Goal: Task Accomplishment & Management: Manage account settings

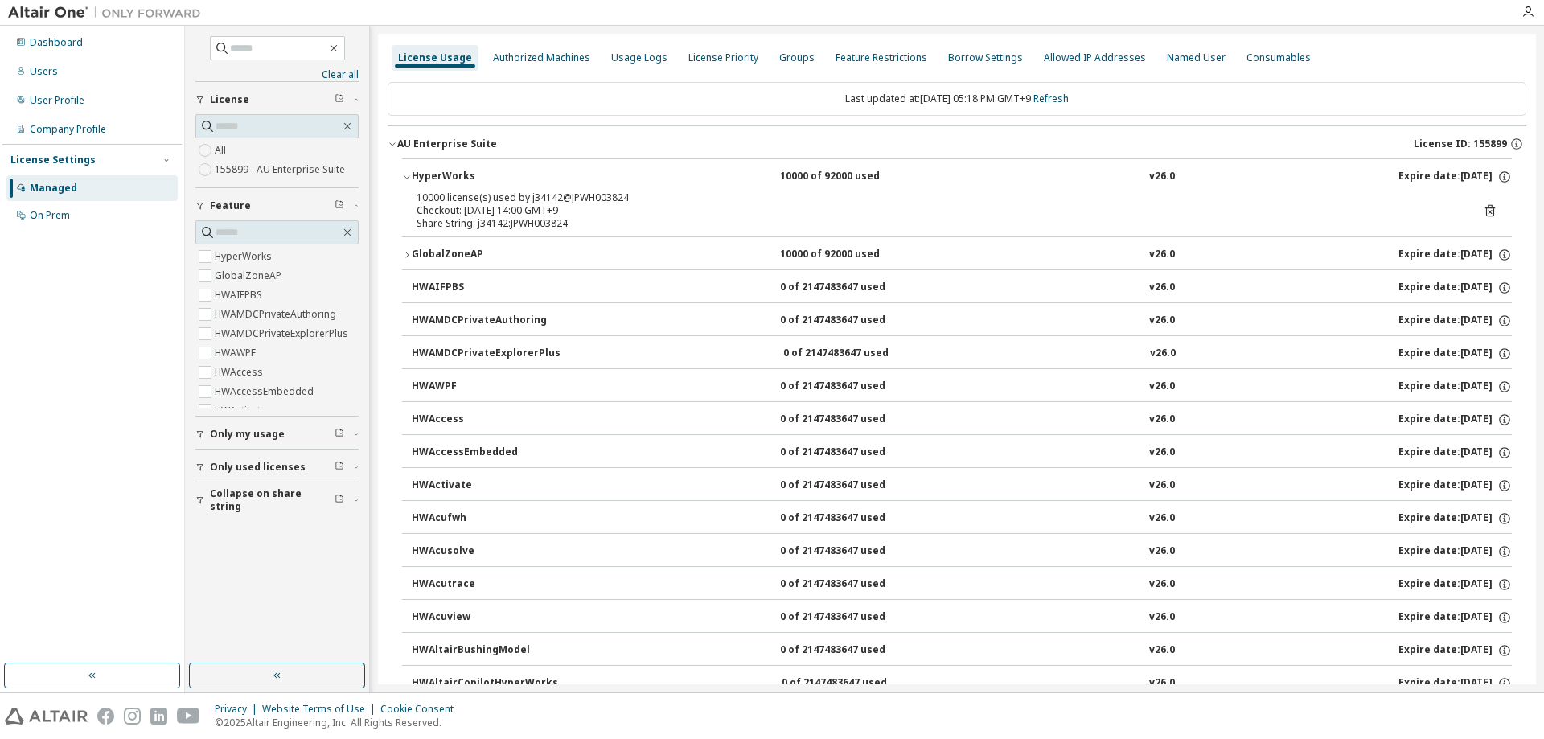
click at [609, 224] on div "Share String: j34142:JPWH003824" at bounding box center [938, 223] width 1042 height 13
click at [605, 201] on div "10000 license(s) used by j34142@JPWH003824" at bounding box center [938, 197] width 1042 height 13
click at [507, 176] on div "HyperWorks" at bounding box center [484, 177] width 145 height 14
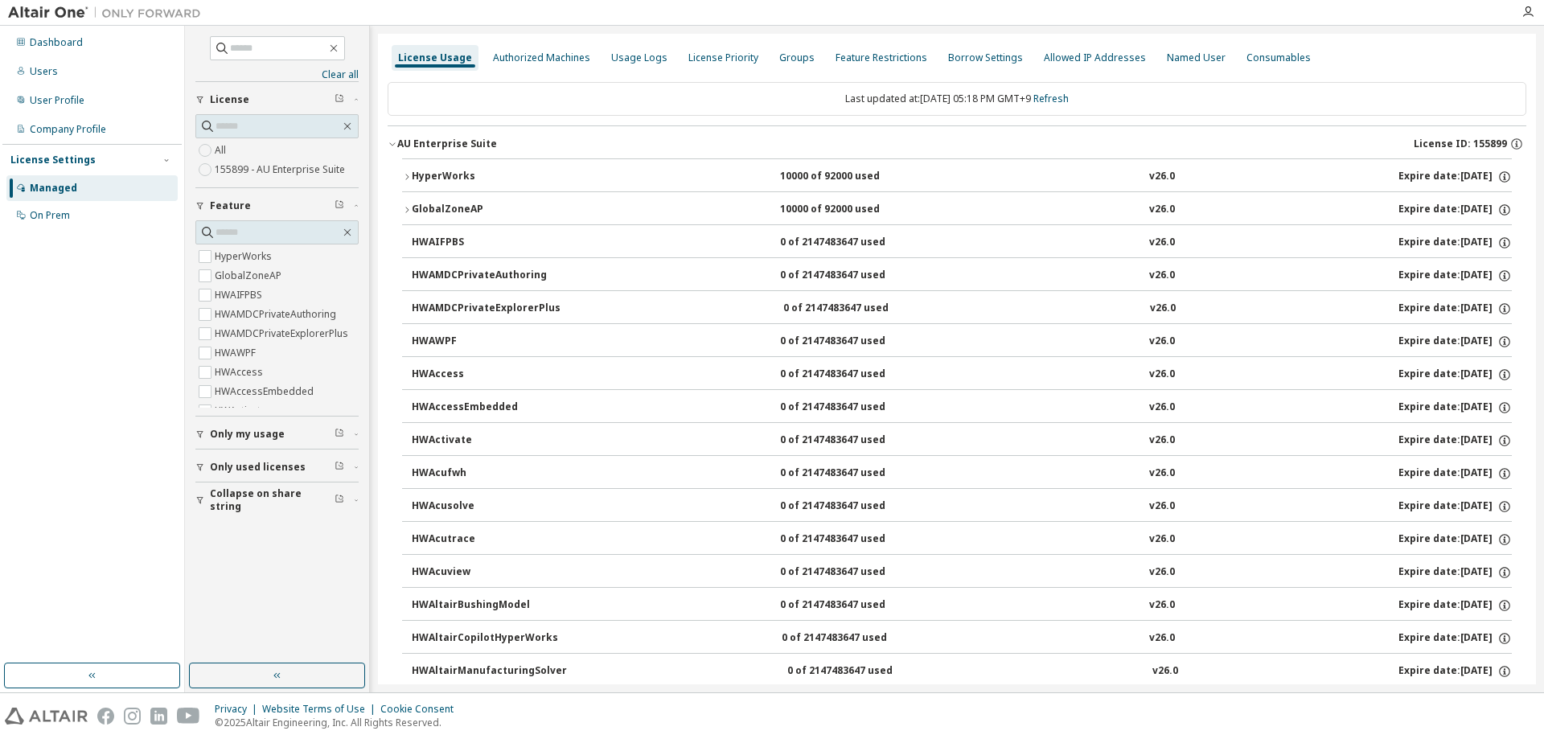
click at [523, 172] on div "HyperWorks" at bounding box center [484, 177] width 145 height 14
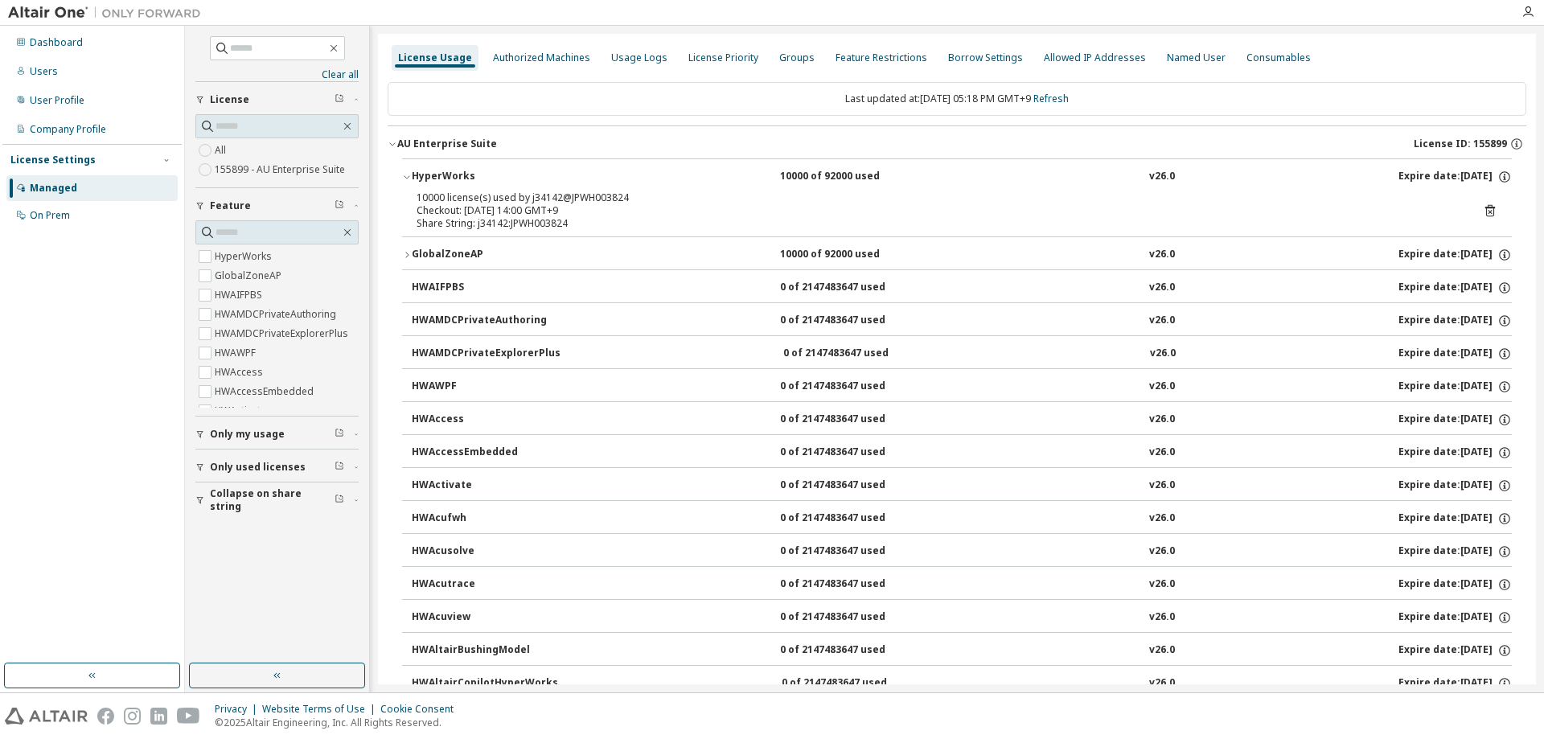
click at [490, 264] on button "GlobalZoneAP 10000 of 92000 used v26.0 Expire date: [DATE]" at bounding box center [957, 254] width 1110 height 35
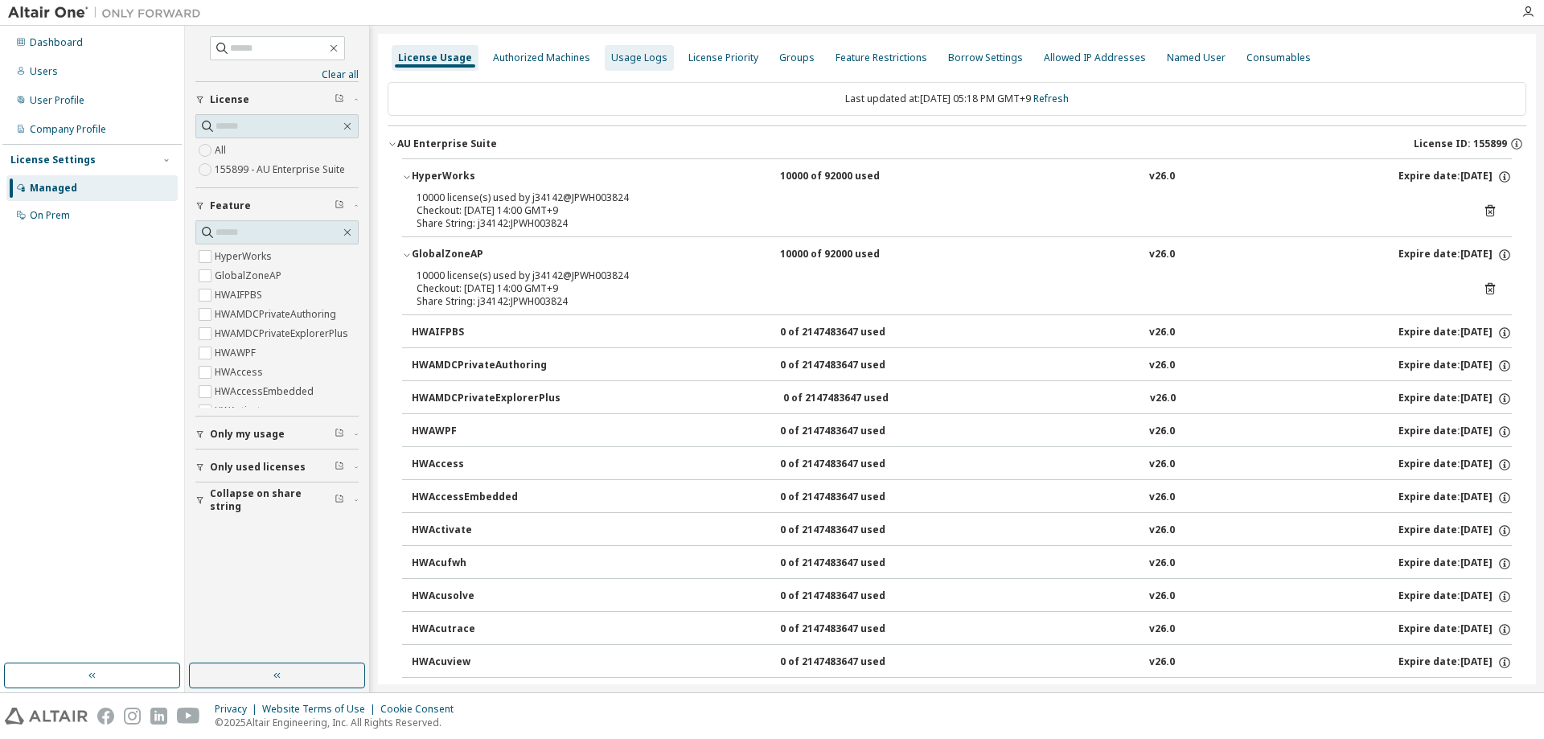
click at [632, 60] on div "Usage Logs" at bounding box center [639, 57] width 56 height 13
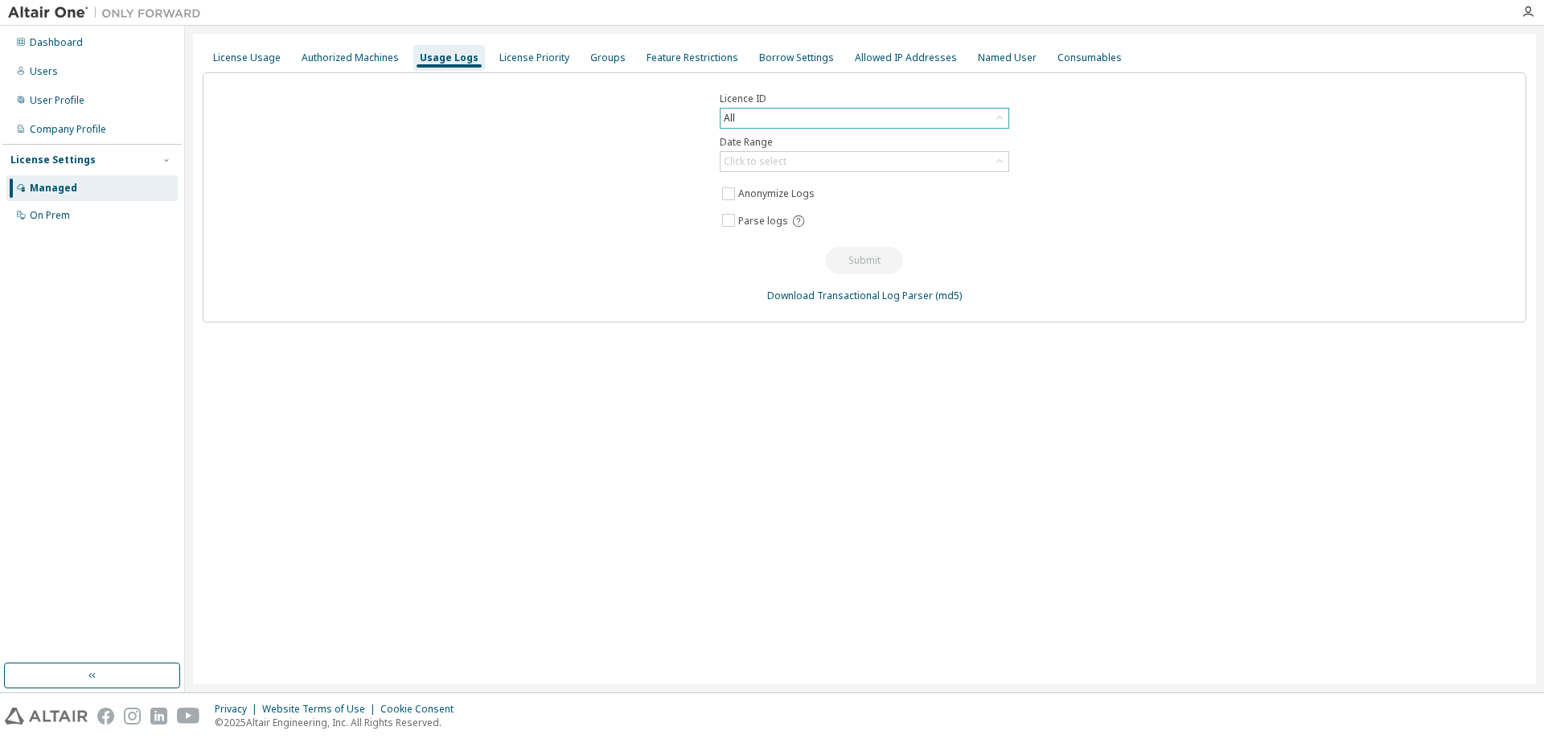
click at [858, 119] on div "All" at bounding box center [864, 118] width 288 height 19
click at [943, 183] on li "155899 - AU Enterprise Suite" at bounding box center [863, 184] width 285 height 21
click at [952, 163] on div "Click to select" at bounding box center [864, 161] width 288 height 19
click at [952, 201] on li "Last 30 days" at bounding box center [863, 206] width 285 height 21
click at [1020, 199] on div "Licence ID 155899 - AU Enterprise Suite Date Range Last 30 days Anonymize Logs …" at bounding box center [865, 197] width 1324 height 250
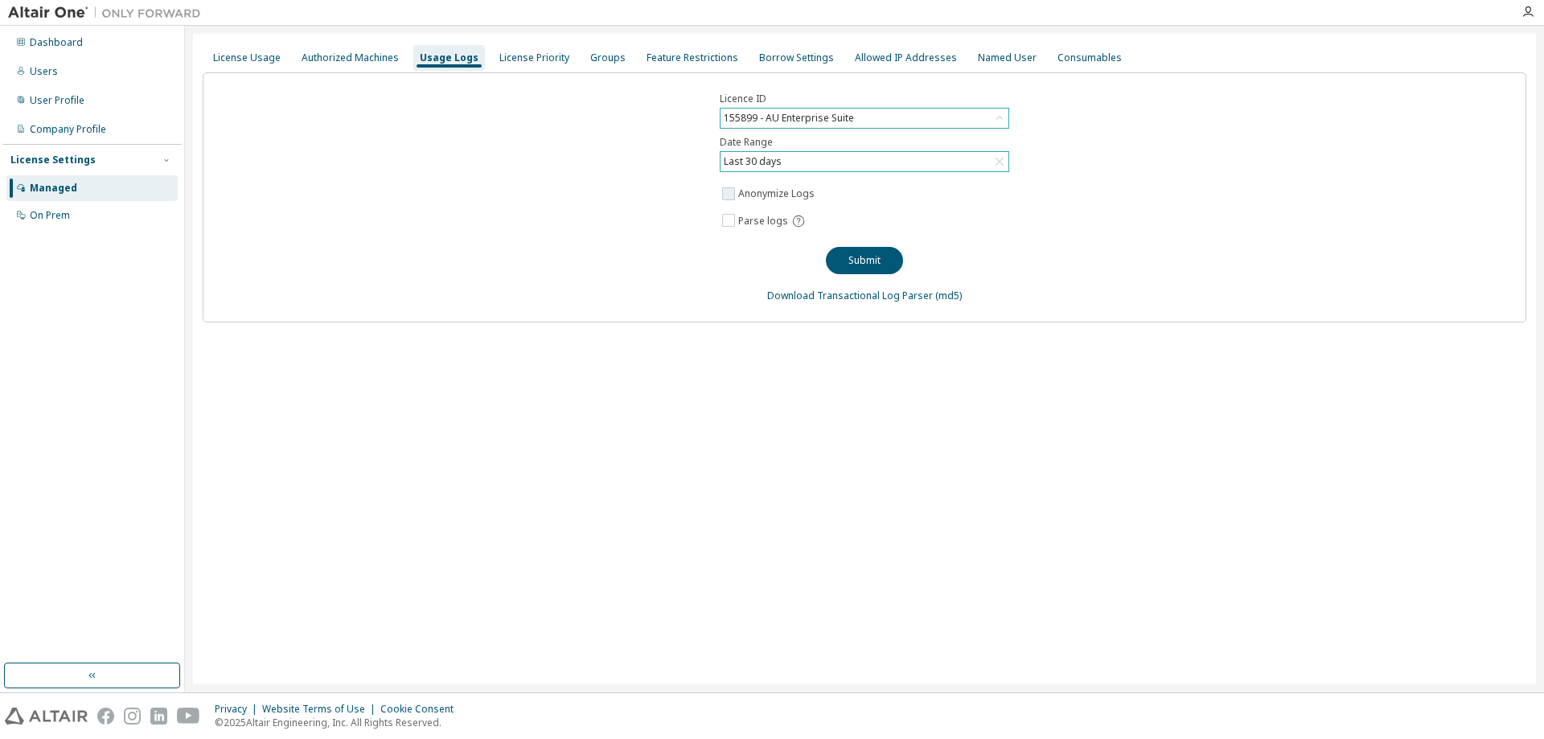
click at [984, 199] on span "Anonymize Logs" at bounding box center [863, 193] width 289 height 19
click at [809, 193] on label "Anonymize Logs" at bounding box center [778, 193] width 80 height 19
drag, startPoint x: 814, startPoint y: 195, endPoint x: 739, endPoint y: 199, distance: 74.8
click at [739, 199] on span "Anonymize Logs" at bounding box center [863, 193] width 289 height 19
click at [773, 193] on label "Anonymize Logs" at bounding box center [778, 193] width 80 height 19
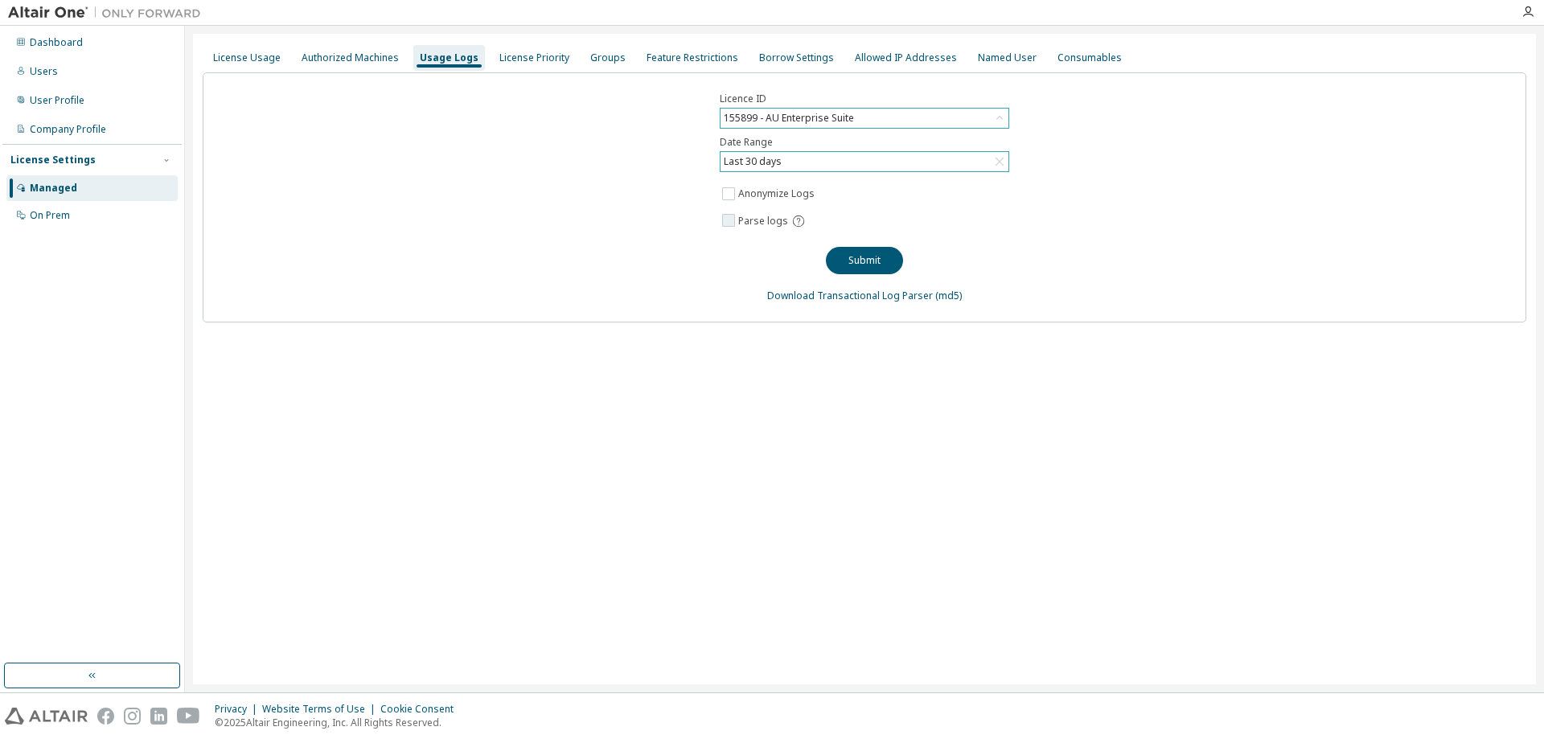
click at [787, 221] on div "Parse logs" at bounding box center [774, 221] width 72 height 14
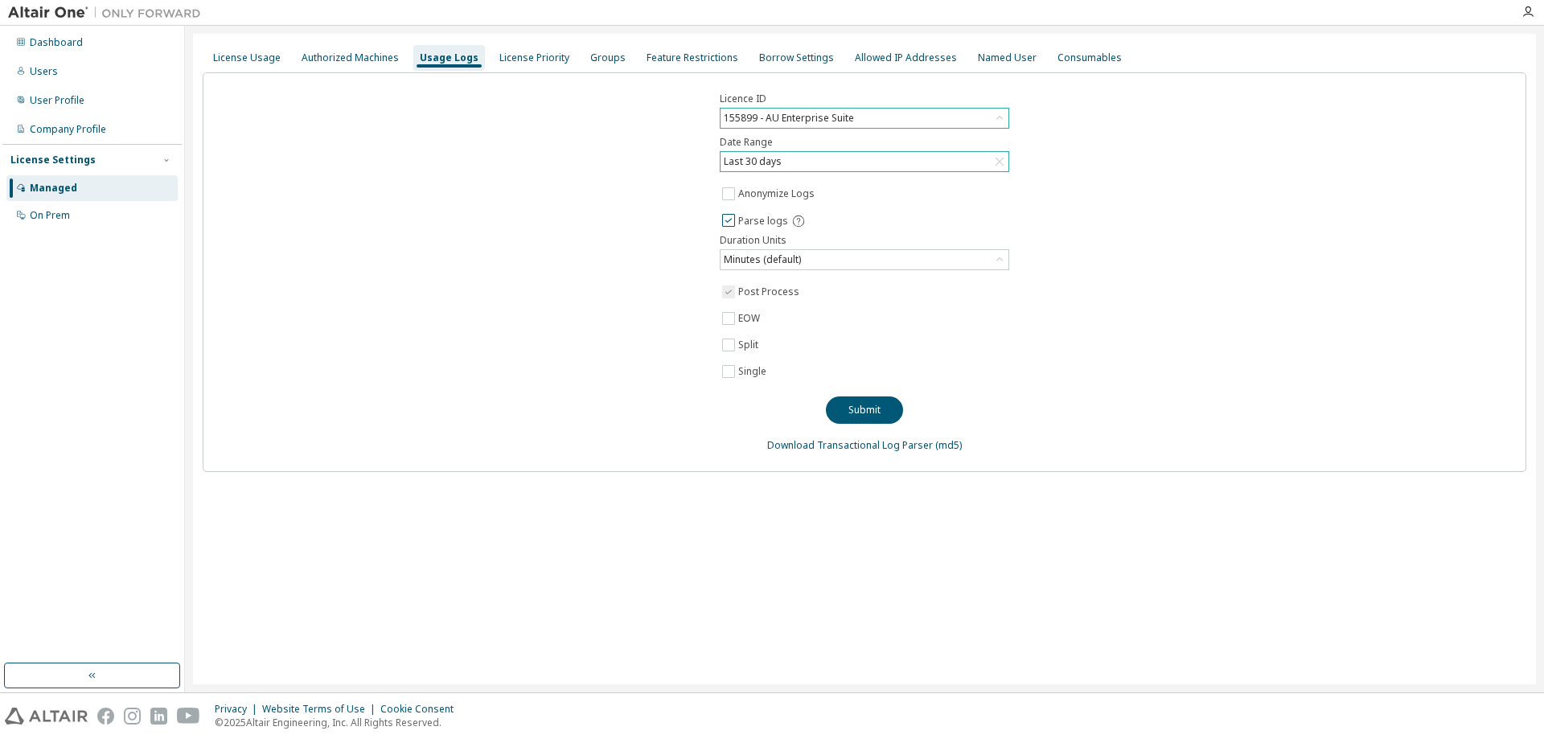
click at [802, 218] on icon at bounding box center [798, 221] width 14 height 14
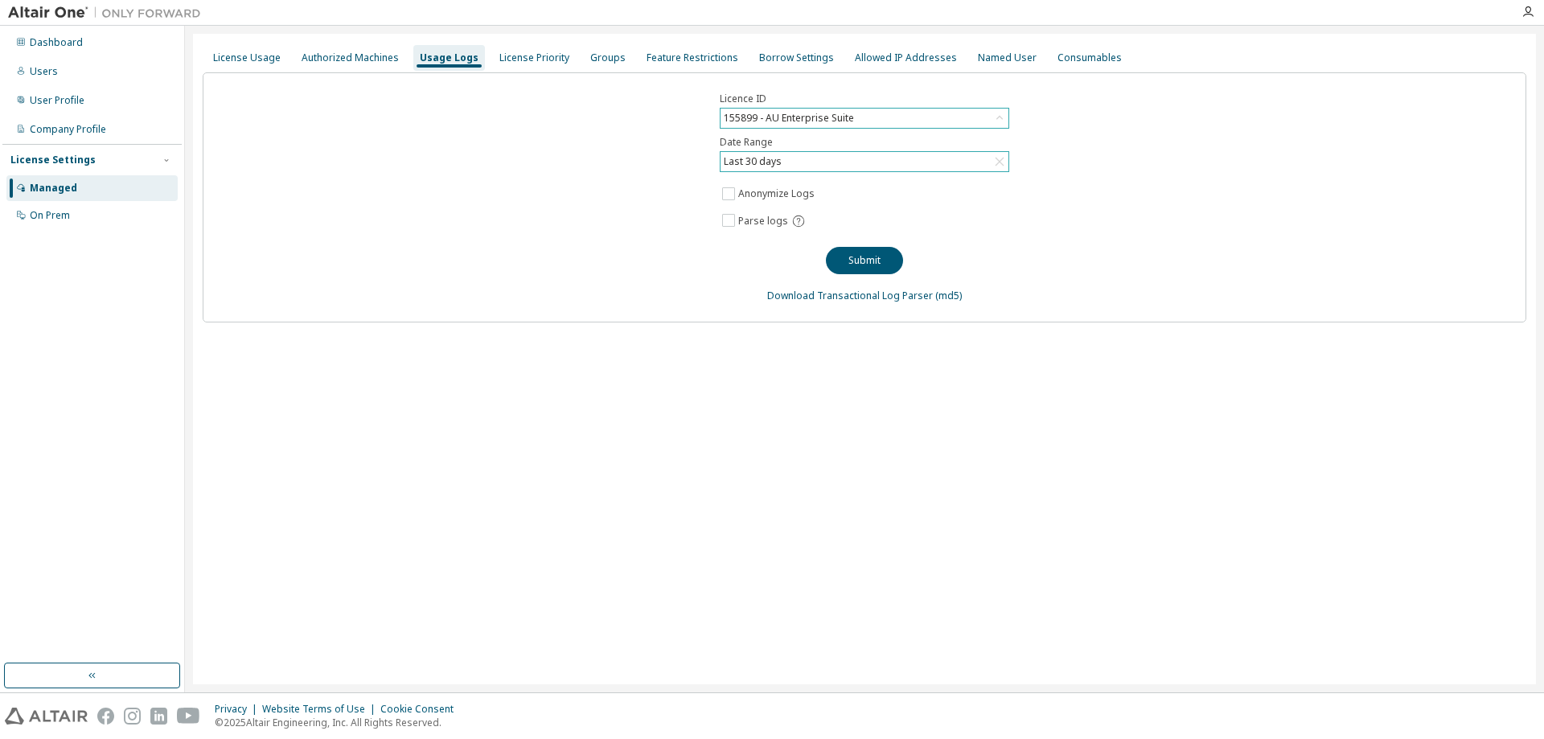
click at [689, 352] on div "License Usage Authorized Machines Usage Logs License Priority Groups Feature Re…" at bounding box center [864, 359] width 1343 height 651
click at [867, 262] on button "Submit" at bounding box center [864, 260] width 77 height 27
click at [417, 371] on div "License Usage Authorized Machines Usage Logs License Priority Groups Feature Re…" at bounding box center [864, 359] width 1343 height 651
click at [590, 239] on div "Licence ID 155899 - AU Enterprise Suite Date Range Last 30 days Anonymize Logs …" at bounding box center [865, 197] width 1324 height 250
click at [871, 166] on div "Last 30 days" at bounding box center [864, 161] width 288 height 19
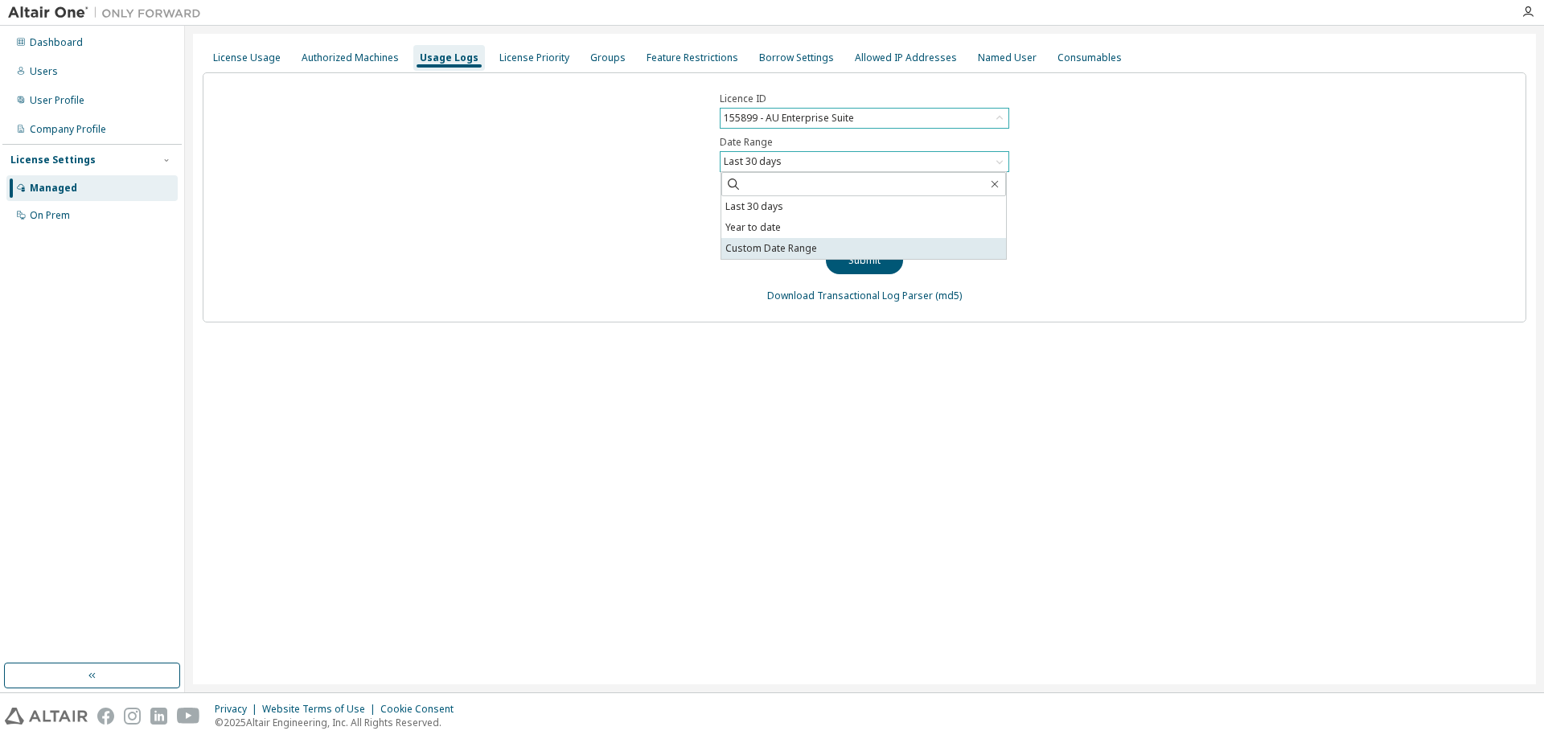
click at [751, 255] on li "Custom Date Range" at bounding box center [863, 248] width 285 height 21
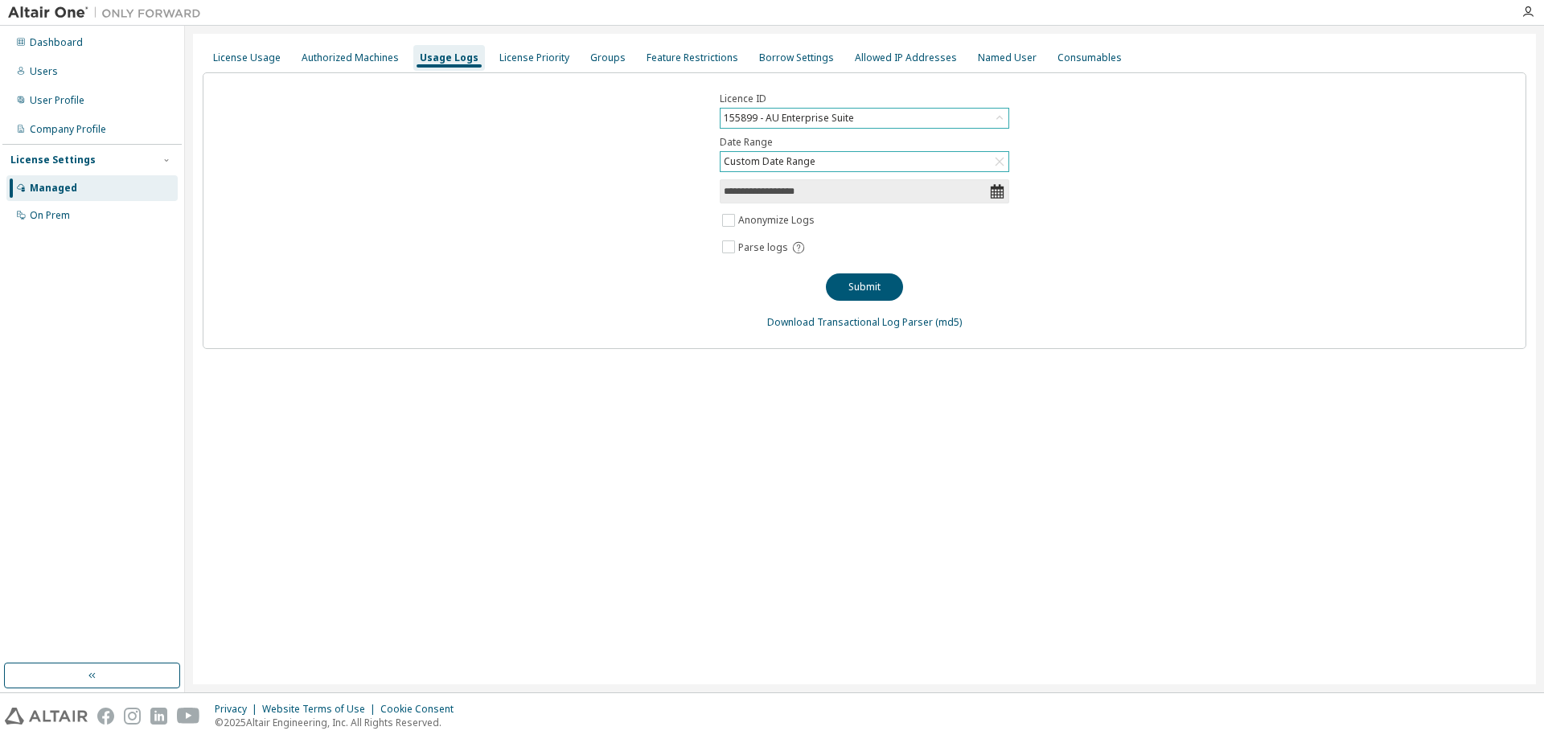
click at [1003, 193] on icon at bounding box center [997, 191] width 13 height 14
click at [999, 191] on icon at bounding box center [997, 191] width 16 height 16
click at [851, 190] on input "**********" at bounding box center [856, 191] width 265 height 16
select select "*"
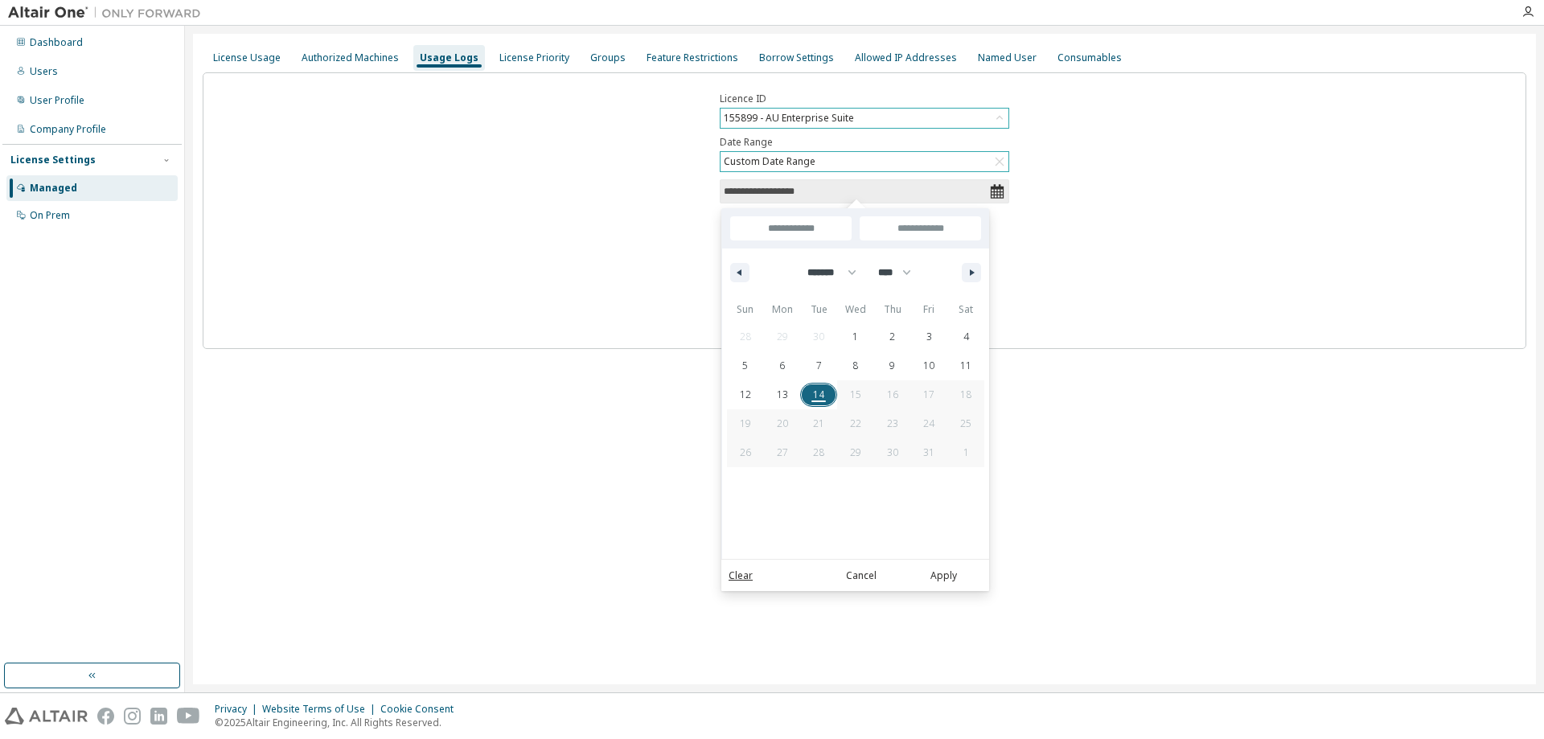
click at [790, 191] on input "**********" at bounding box center [856, 191] width 265 height 16
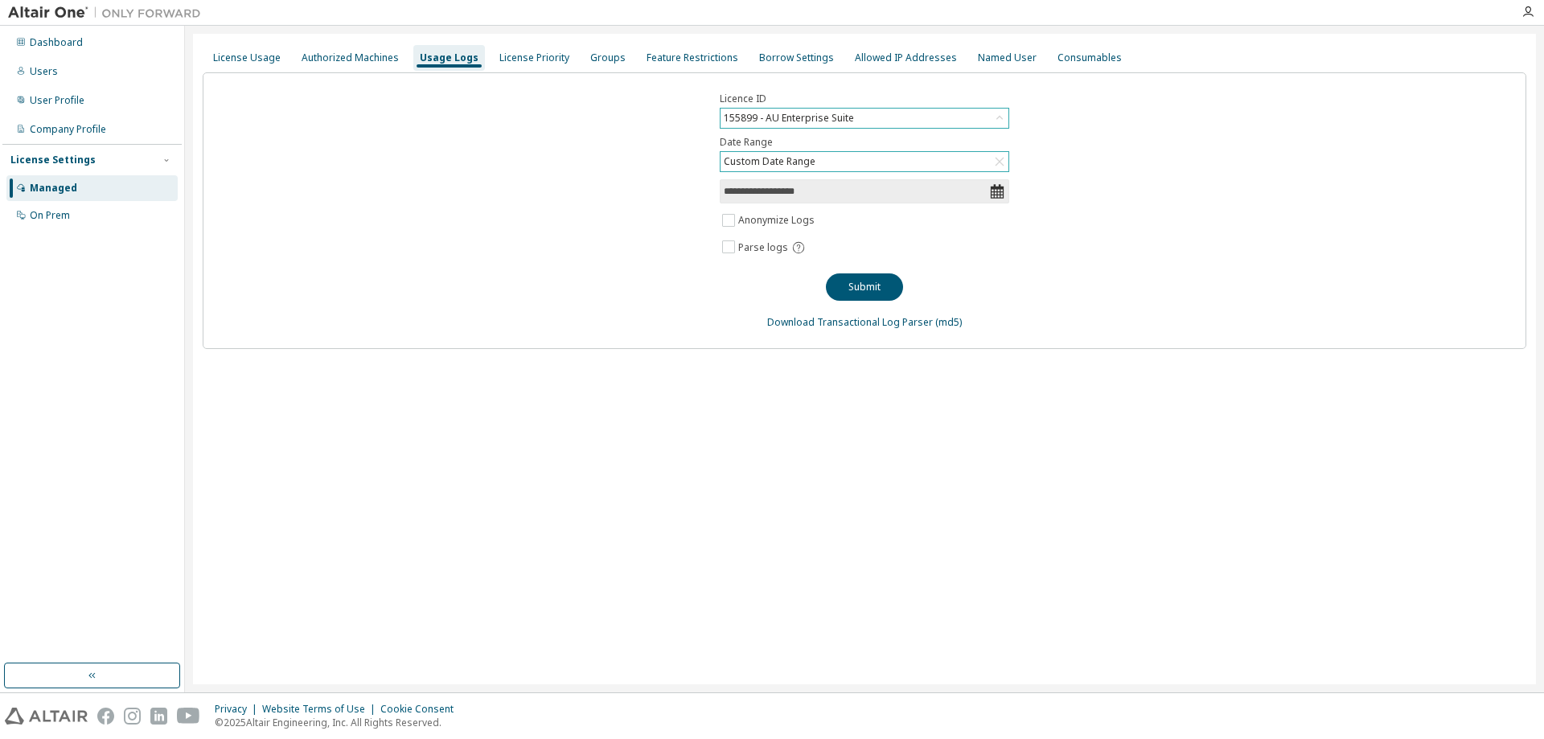
click at [1000, 191] on icon at bounding box center [997, 191] width 16 height 16
click at [913, 192] on input "**********" at bounding box center [856, 191] width 265 height 16
select select "*"
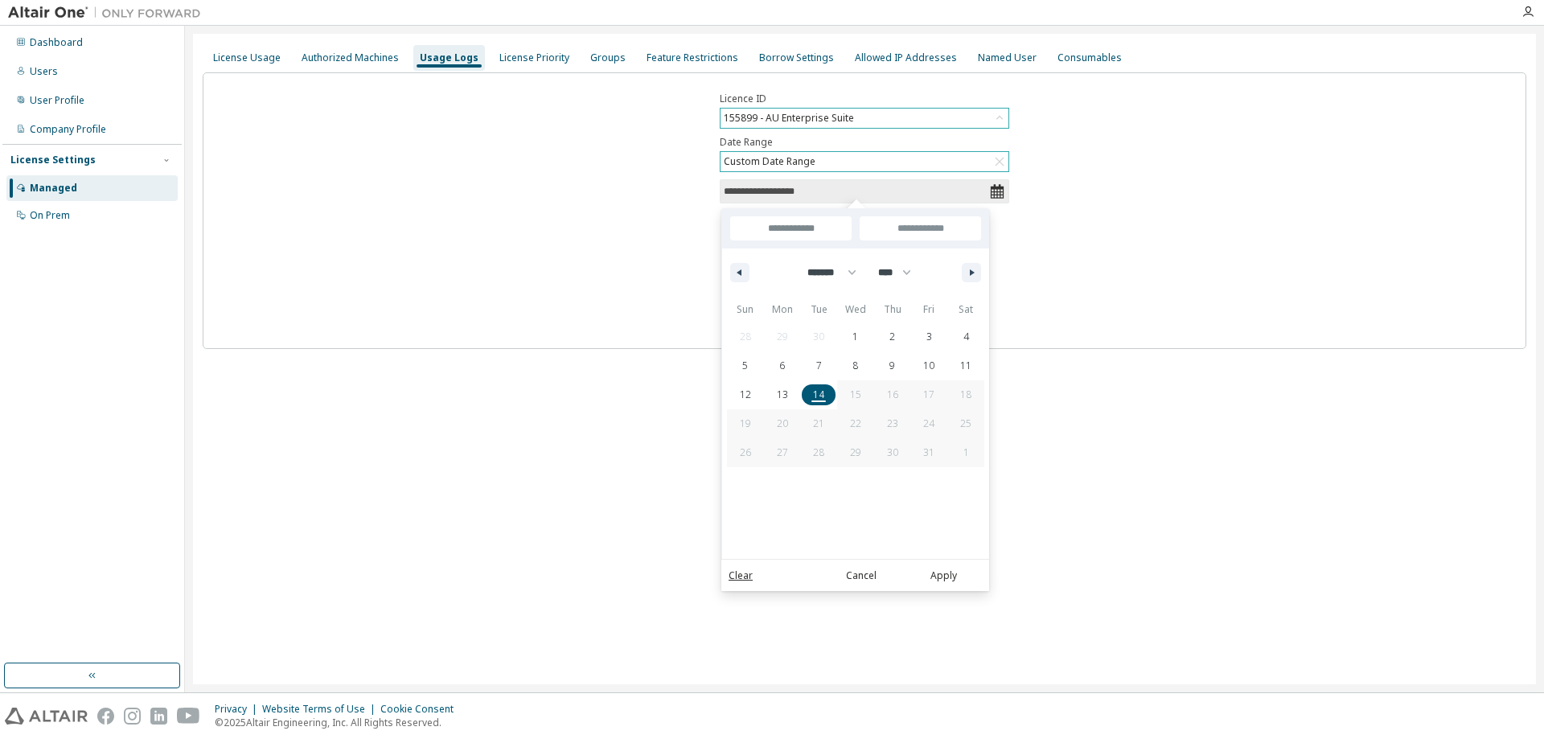
click at [822, 388] on span "14" at bounding box center [818, 394] width 11 height 29
click at [610, 263] on div "**********" at bounding box center [865, 210] width 1324 height 277
click at [856, 569] on button "Cancel" at bounding box center [861, 576] width 77 height 18
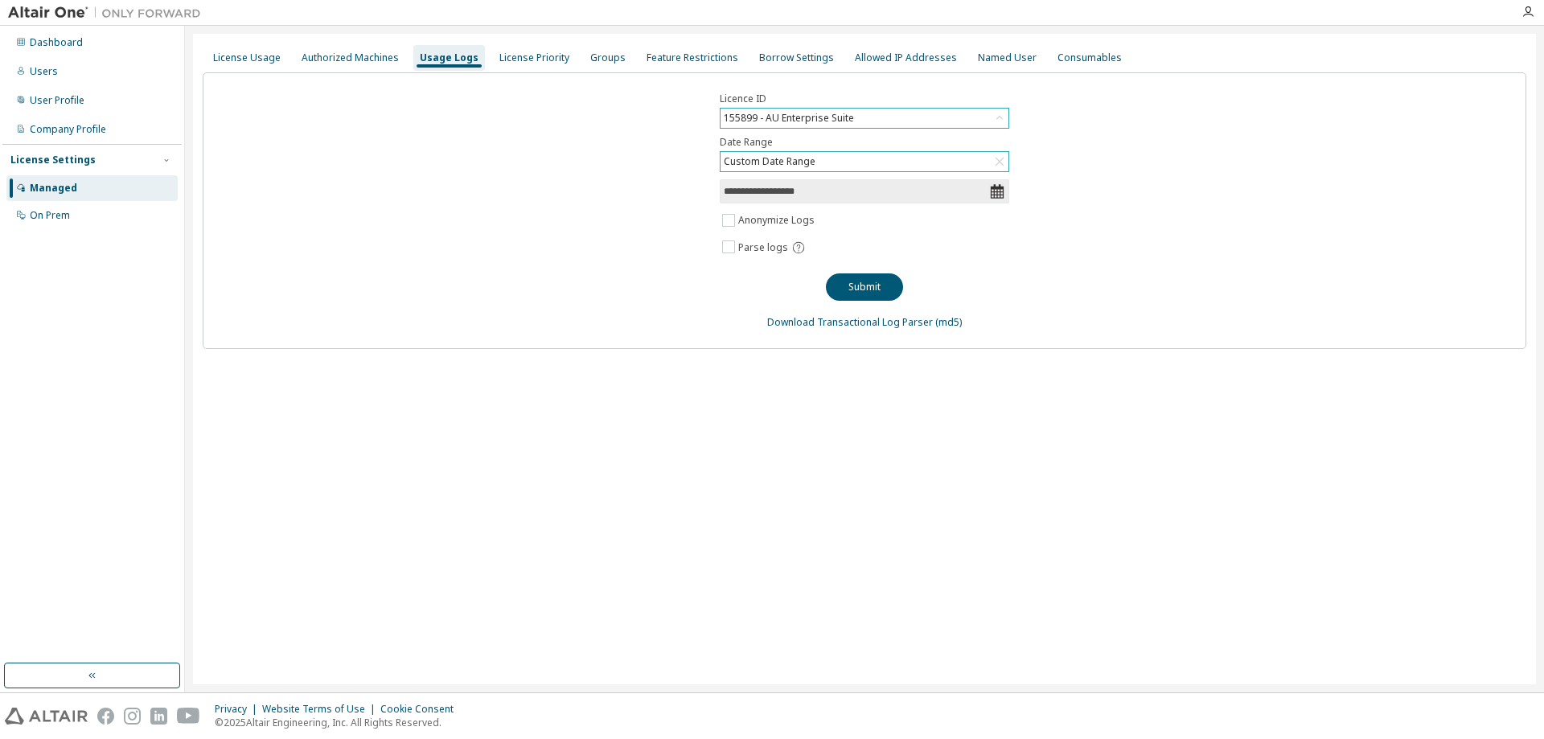
click at [583, 489] on div "**********" at bounding box center [864, 359] width 1343 height 651
click at [527, 286] on div "**********" at bounding box center [865, 210] width 1324 height 277
click at [510, 110] on div "**********" at bounding box center [865, 210] width 1324 height 277
click at [834, 111] on div "155899 - AU Enterprise Suite" at bounding box center [788, 118] width 135 height 18
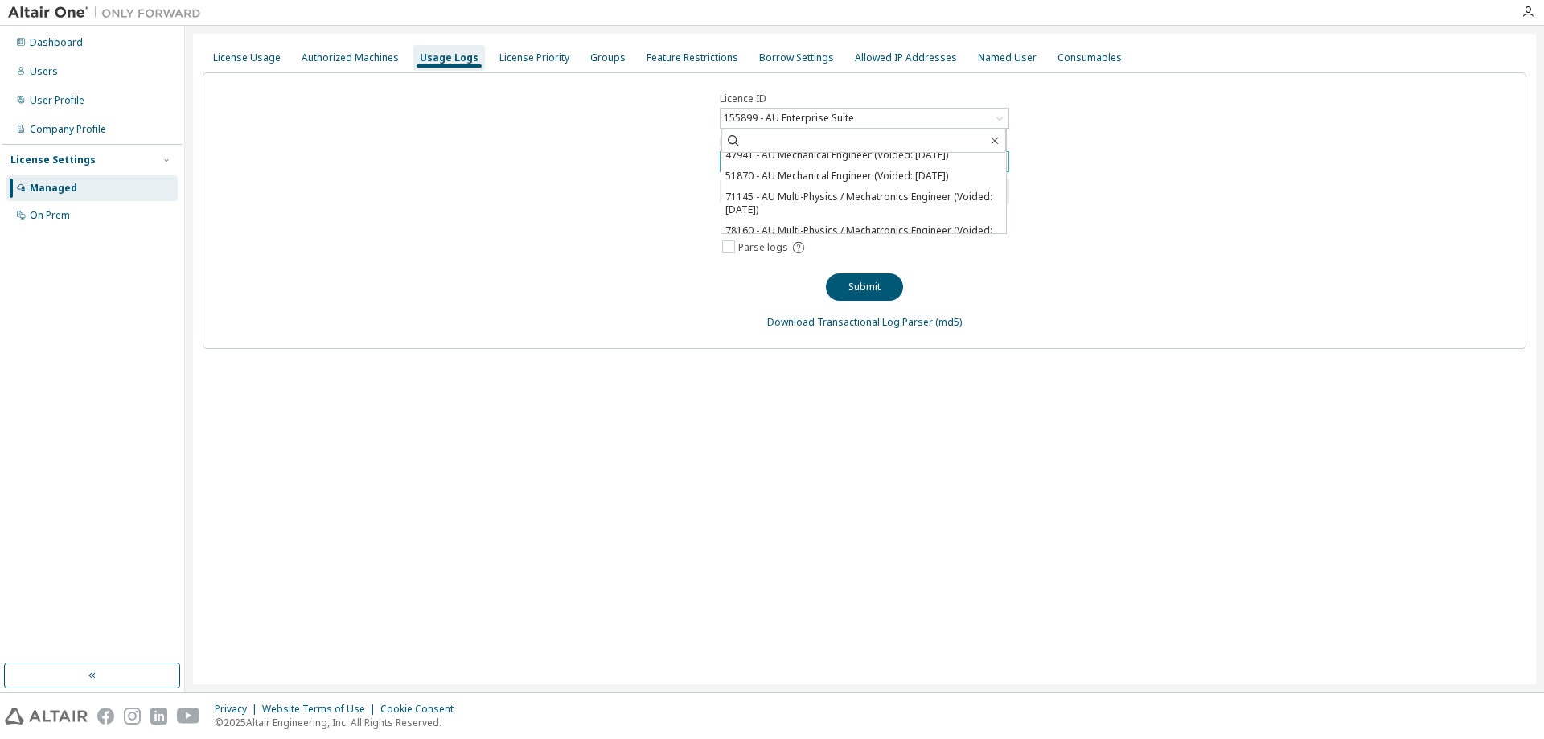
click at [1004, 175] on div "**********" at bounding box center [865, 210] width 1324 height 277
click at [1042, 146] on div "**********" at bounding box center [865, 210] width 1324 height 277
click at [1057, 124] on div "**********" at bounding box center [865, 210] width 1324 height 277
drag, startPoint x: 561, startPoint y: 142, endPoint x: 555, endPoint y: 137, distance: 8.5
click at [560, 142] on div "**********" at bounding box center [865, 210] width 1324 height 277
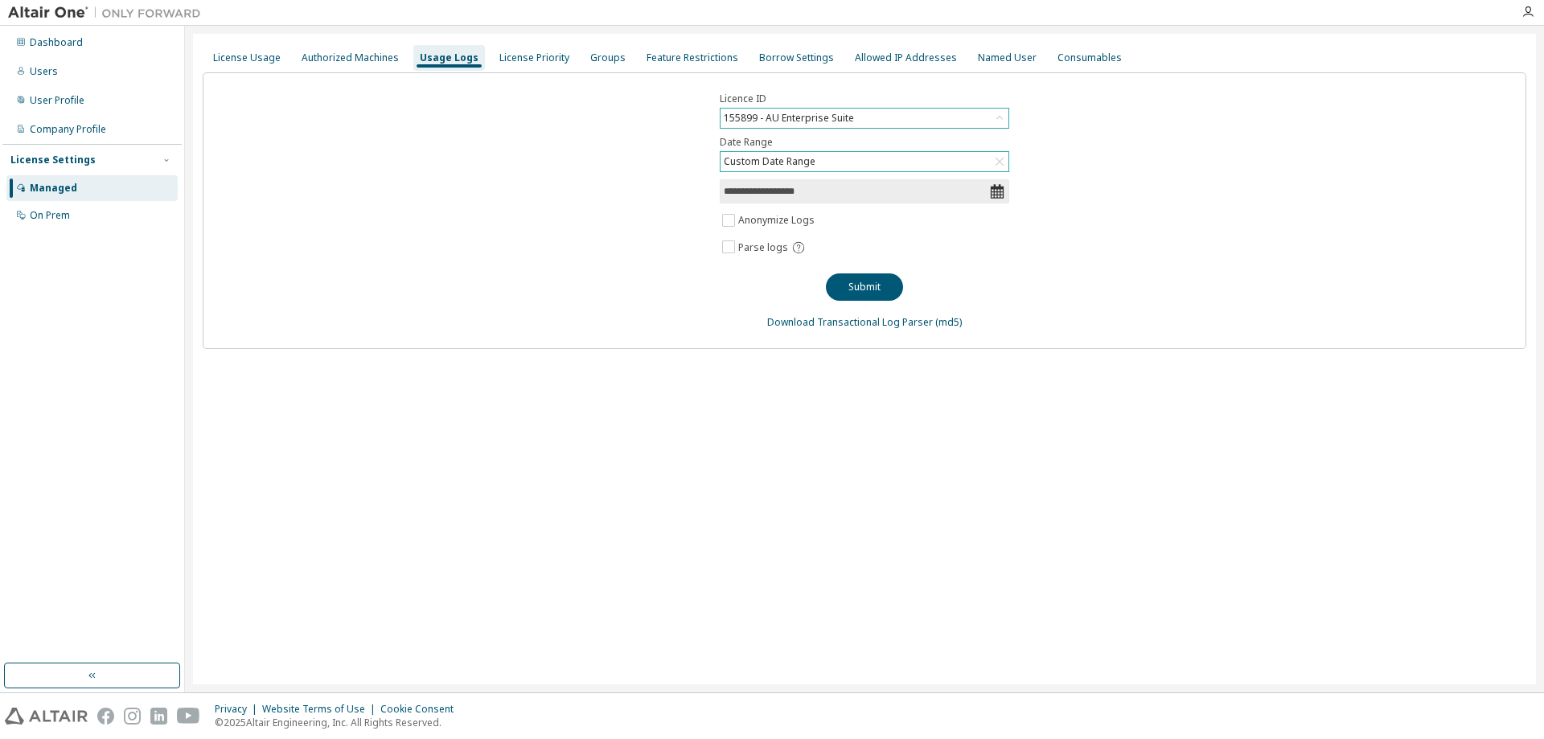
click at [938, 112] on div "155899 - AU Enterprise Suite" at bounding box center [864, 118] width 288 height 19
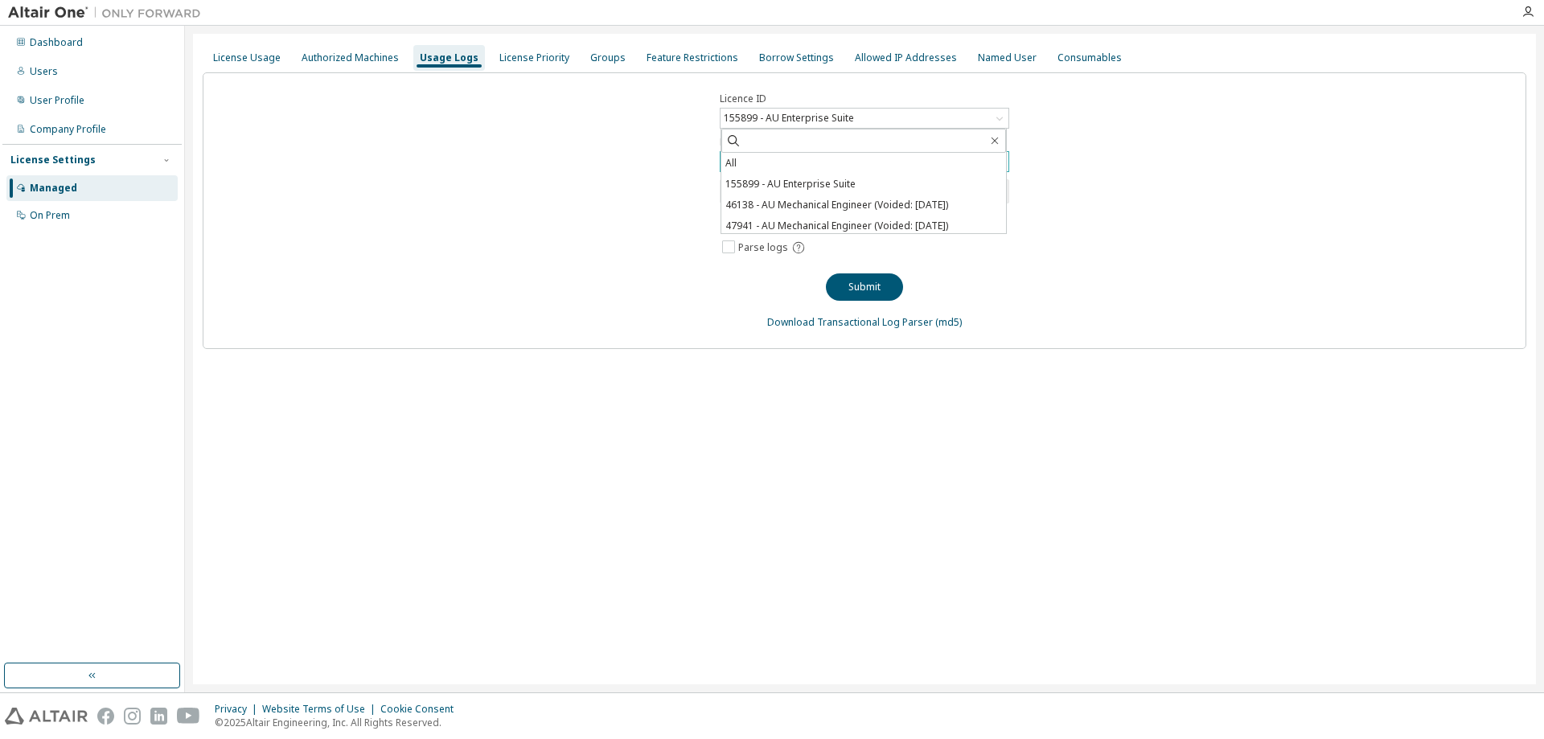
click at [496, 237] on div "**********" at bounding box center [865, 210] width 1324 height 277
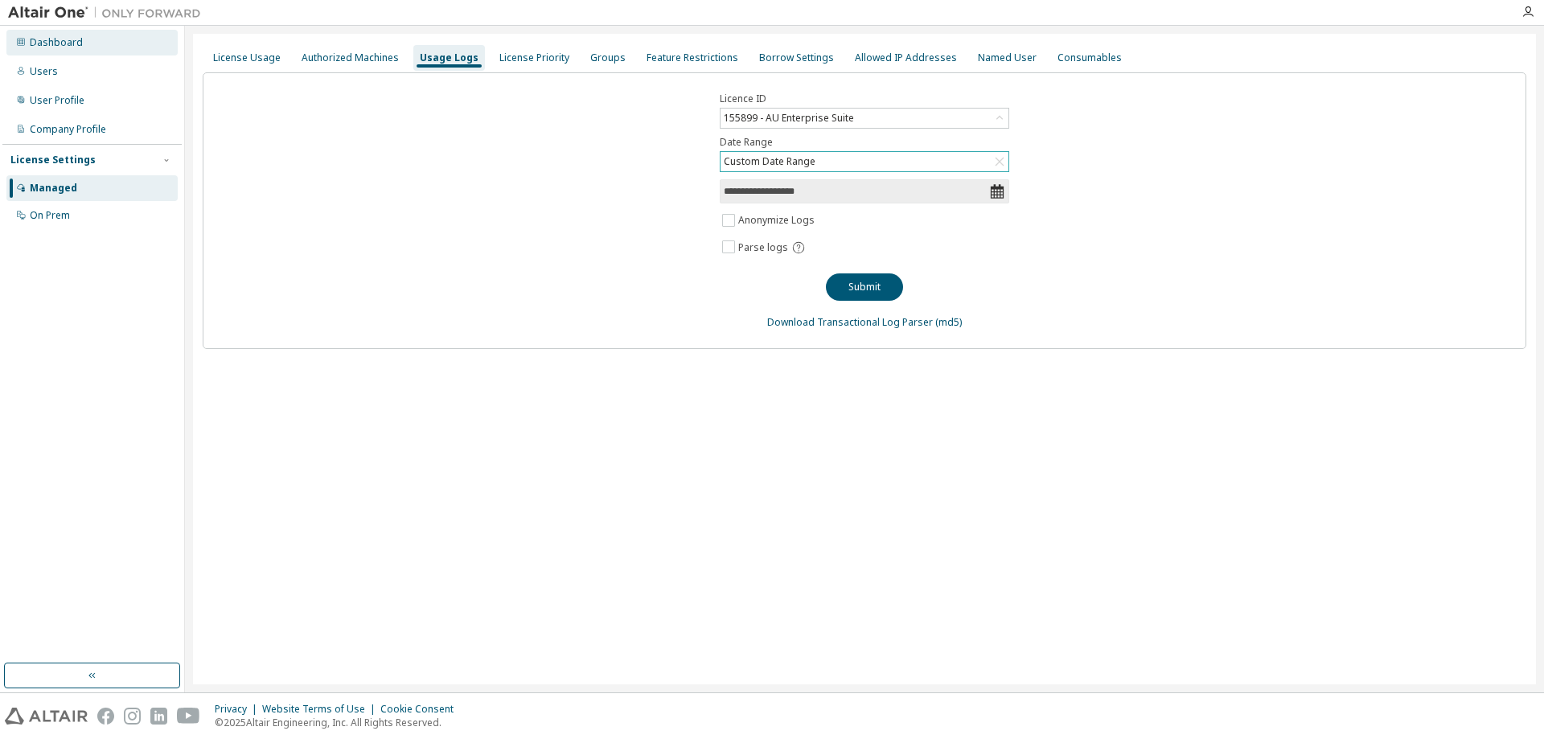
click at [129, 45] on div "Dashboard" at bounding box center [91, 43] width 171 height 26
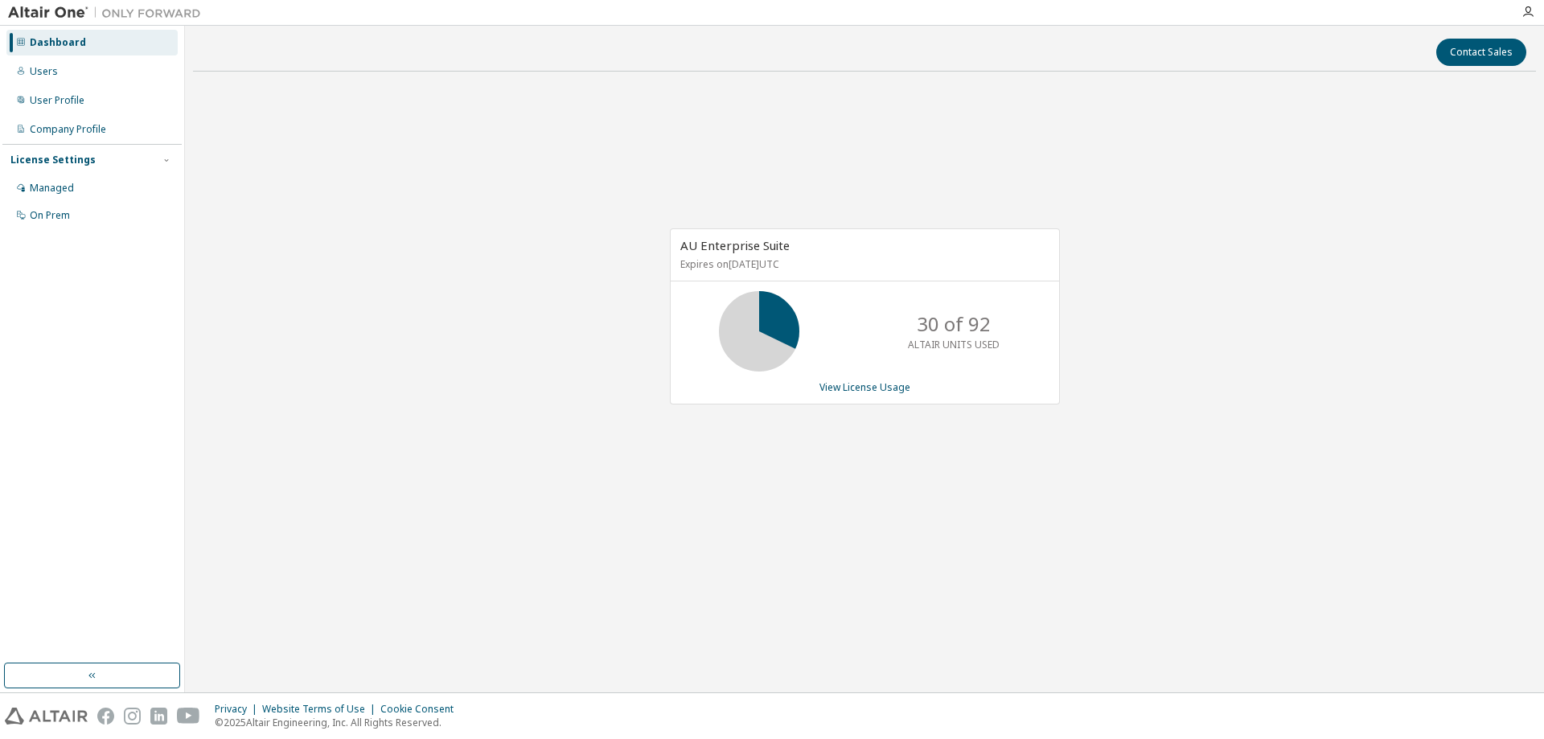
click at [384, 147] on div "AU Enterprise Suite Expires on [DATE] UTC 30 of 92 ALTAIR UNITS USED View Licen…" at bounding box center [864, 324] width 1343 height 480
click at [856, 381] on link "View License Usage" at bounding box center [864, 387] width 91 height 14
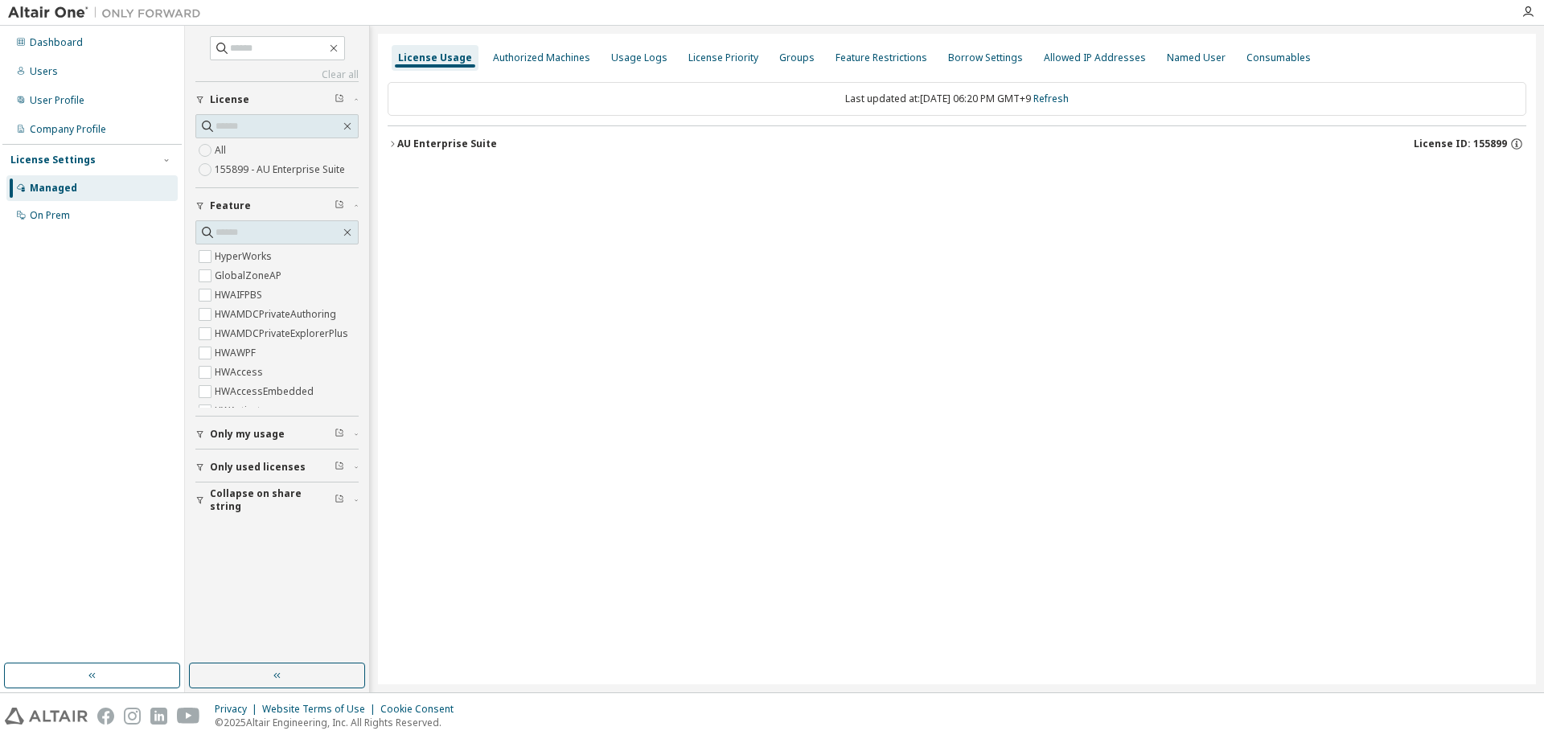
click at [291, 167] on label "155899 - AU Enterprise Suite" at bounding box center [281, 169] width 133 height 19
click at [462, 195] on div "Last updated at: [DATE] 06:20 PM GMT+9 Refresh" at bounding box center [957, 134] width 1139 height 124
click at [194, 440] on div "Clear all Collapse on share string Only used licenses Only my usage Feature Hyp…" at bounding box center [276, 344] width 179 height 633
click at [196, 467] on icon "button" at bounding box center [200, 467] width 10 height 10
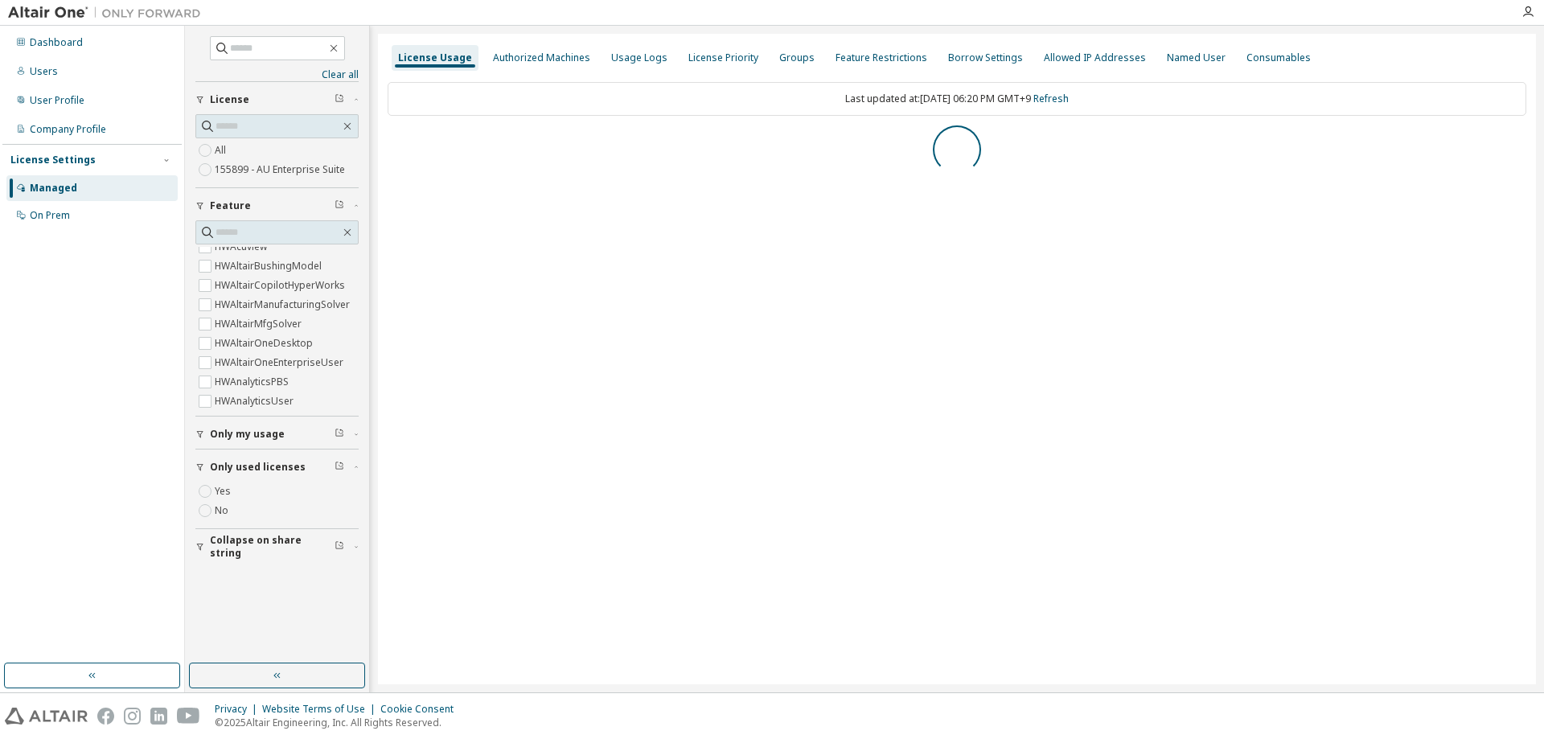
click at [565, 417] on div "License Usage Authorized Machines Usage Logs License Priority Groups Feature Re…" at bounding box center [957, 359] width 1158 height 651
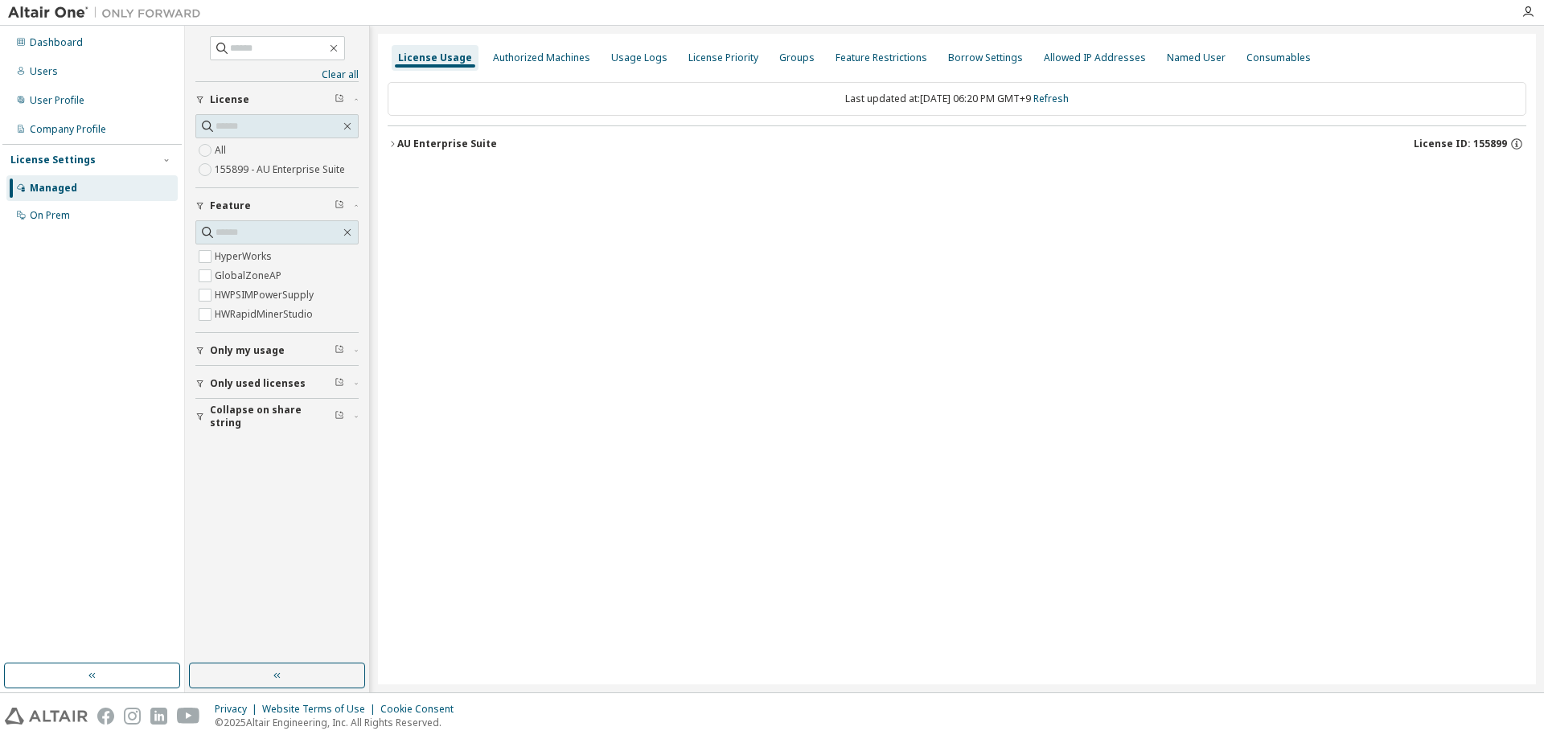
scroll to position [0, 0]
click at [807, 300] on div "License Usage Authorized Machines Usage Logs License Priority Groups Feature Re…" at bounding box center [957, 359] width 1158 height 651
click at [642, 58] on div "Usage Logs" at bounding box center [639, 57] width 56 height 13
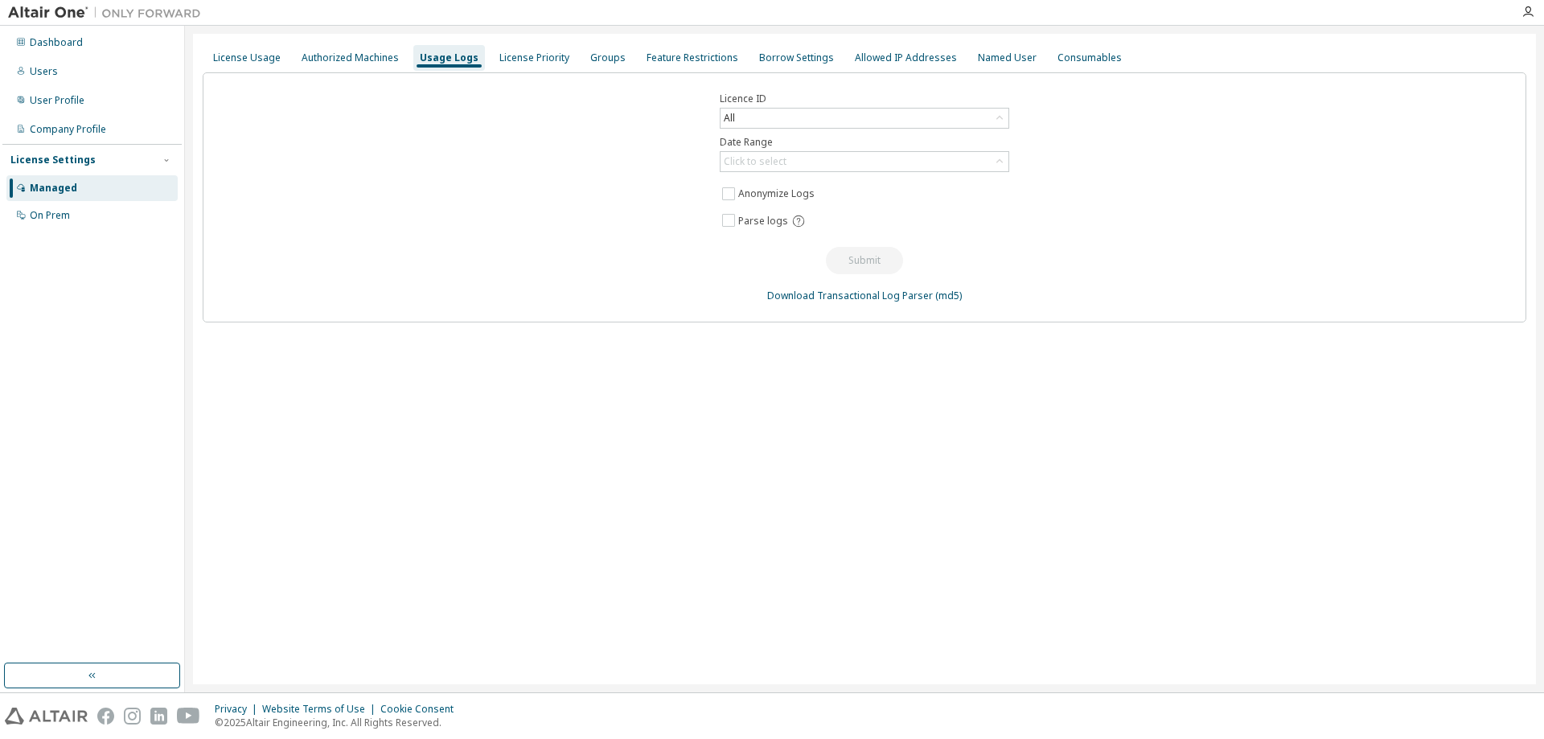
click at [599, 217] on div "Licence ID All Date Range Click to select Anonymize Logs Parse logs Submit Down…" at bounding box center [865, 197] width 1324 height 250
click at [836, 123] on div "All" at bounding box center [864, 118] width 288 height 19
click at [836, 179] on li "155899 - AU Enterprise Suite" at bounding box center [863, 184] width 285 height 21
click at [567, 187] on div "Licence ID 155899 - AU Enterprise Suite Date Range Click to select Anonymize Lo…" at bounding box center [865, 197] width 1324 height 250
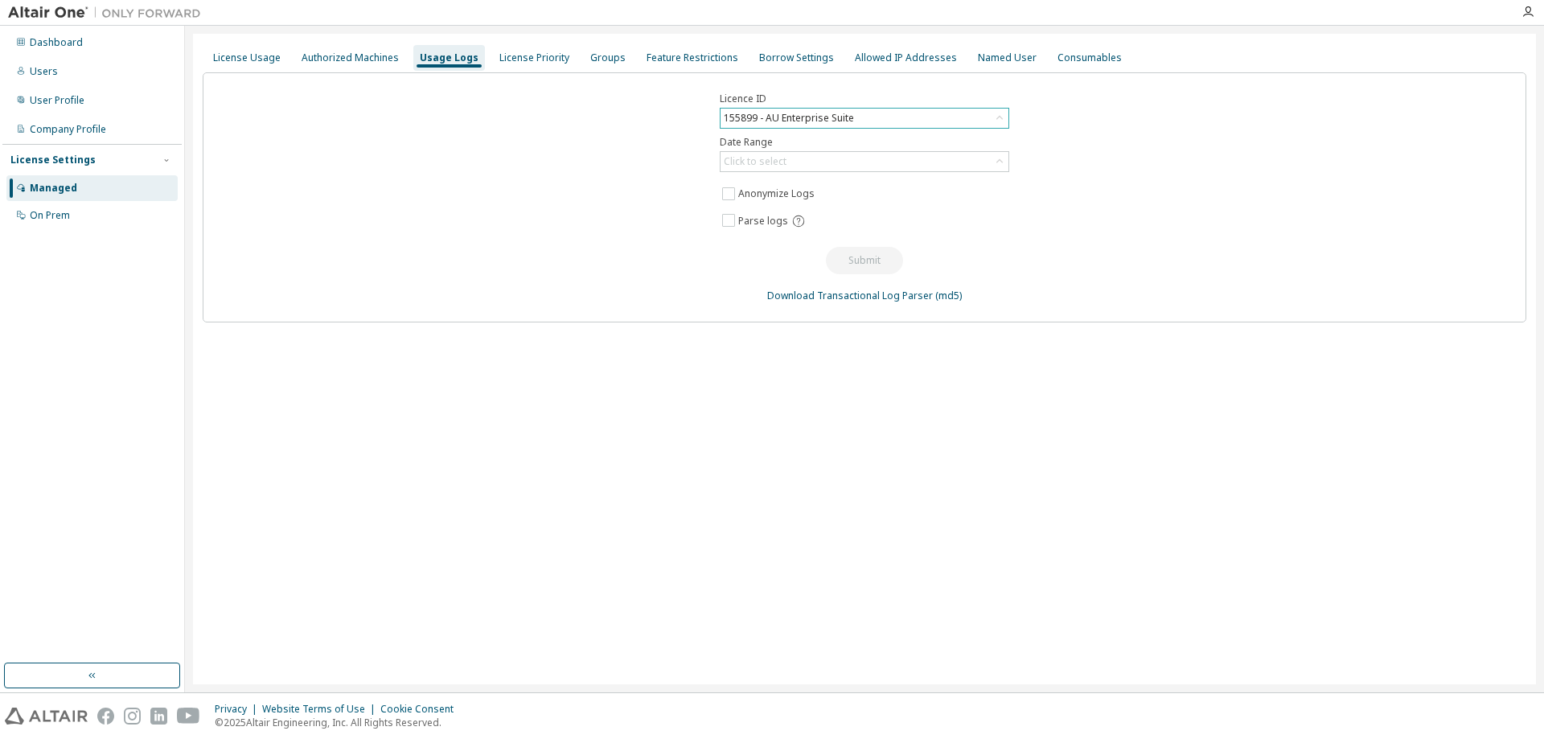
click at [1234, 182] on div "Licence ID 155899 - AU Enterprise Suite Date Range Click to select Anonymize Lo…" at bounding box center [865, 197] width 1324 height 250
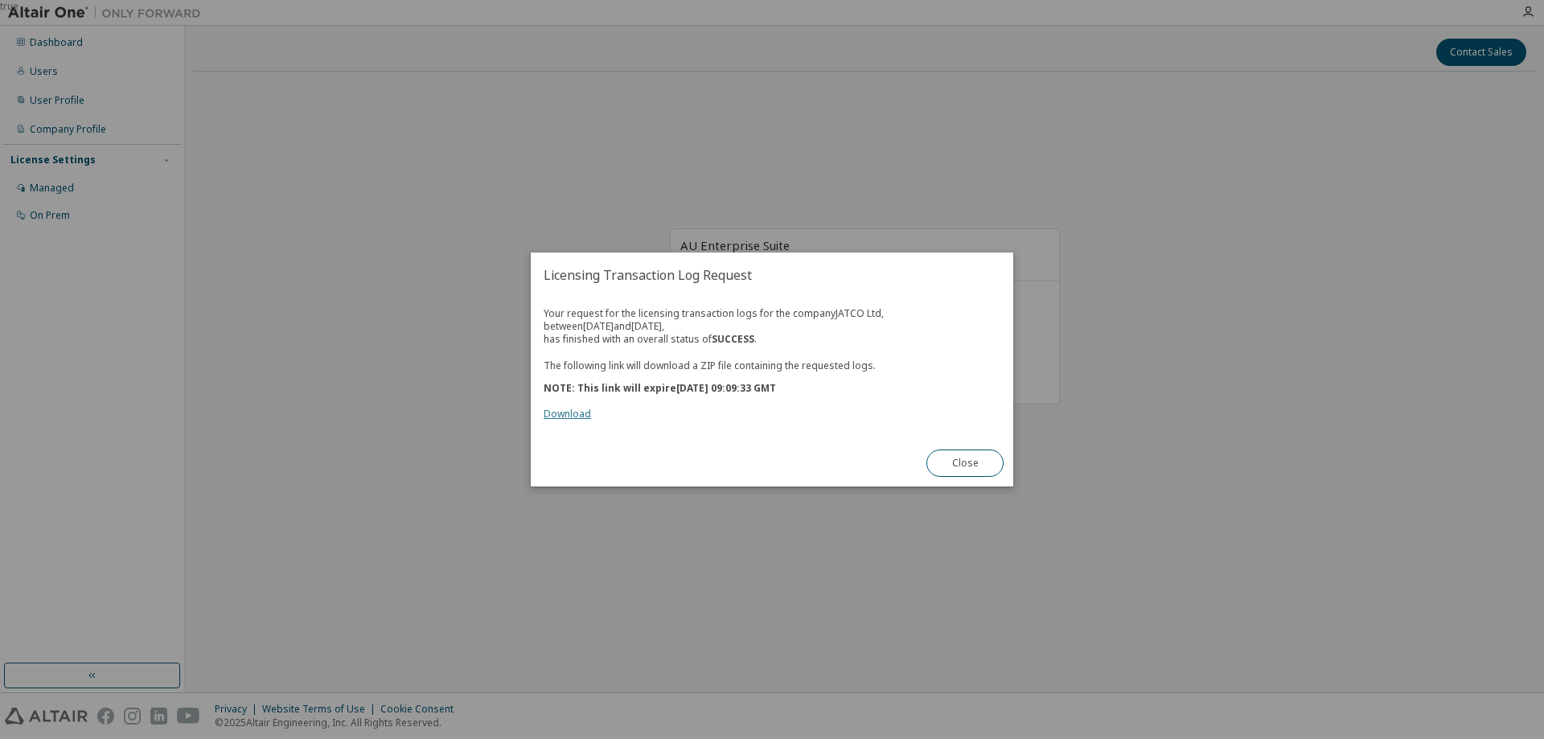
click at [577, 417] on link "Download" at bounding box center [567, 414] width 47 height 14
click at [956, 470] on button "Close" at bounding box center [964, 462] width 77 height 27
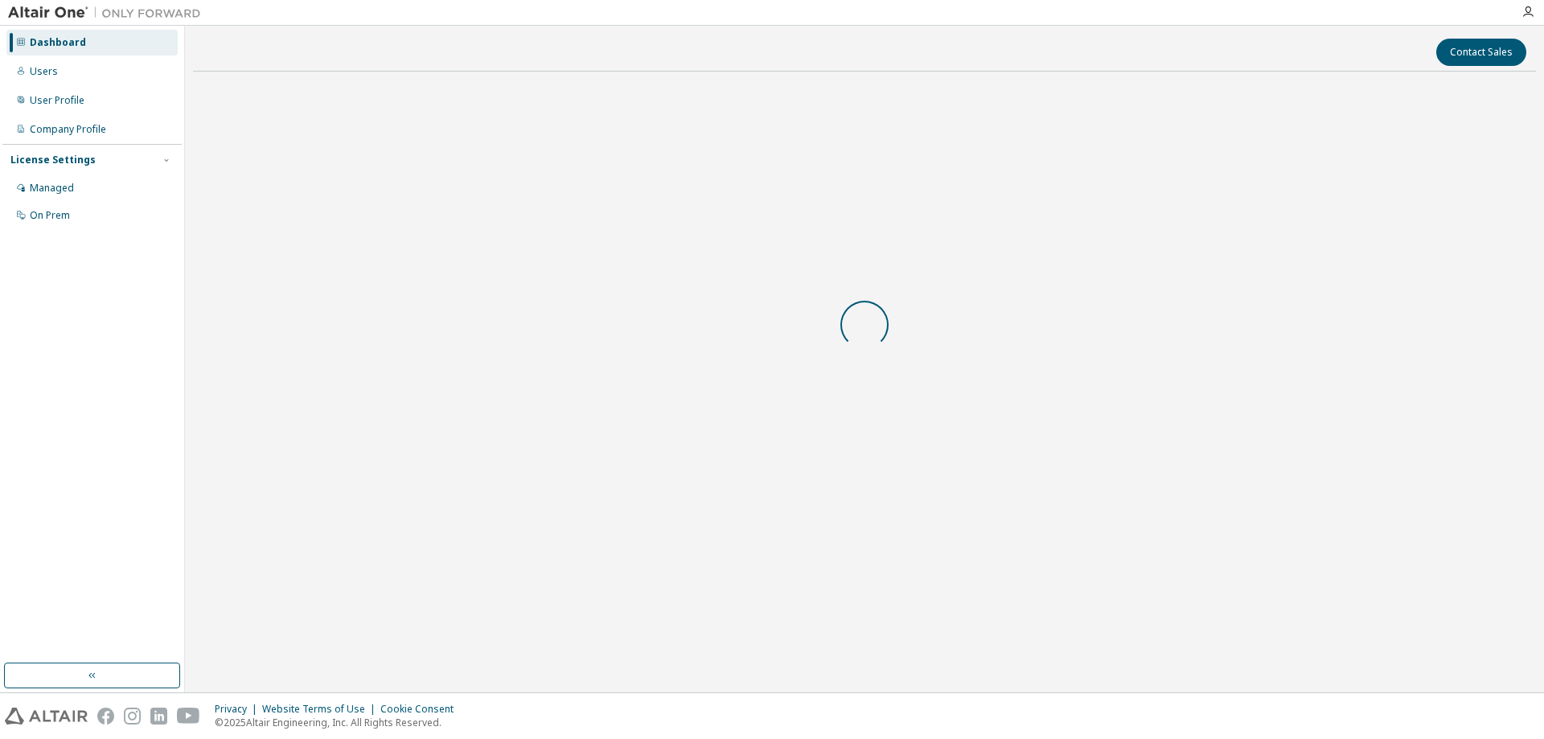
click at [885, 531] on div at bounding box center [864, 324] width 1343 height 480
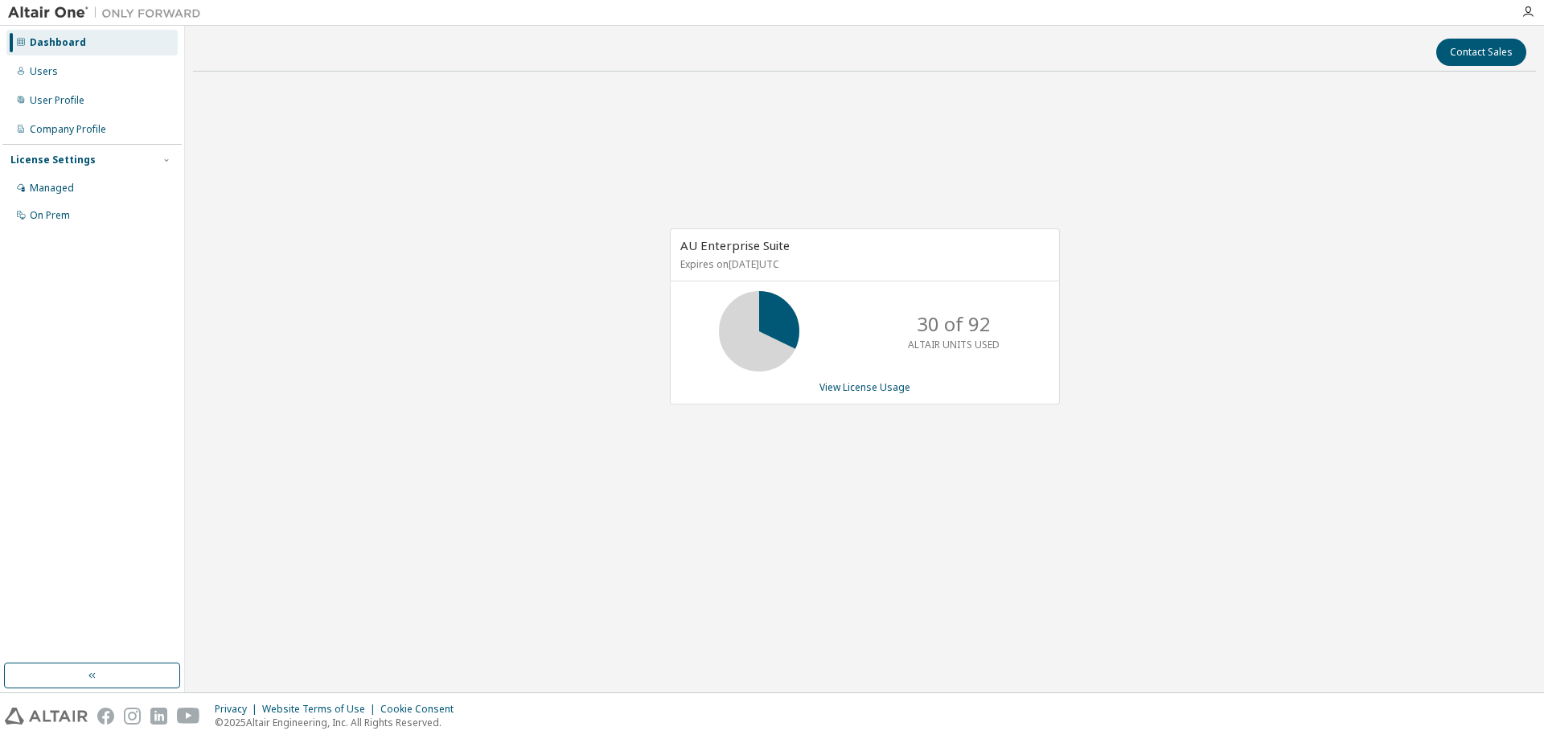
click at [1150, 402] on div "AU Enterprise Suite Expires on [DATE] UTC 30 of 92 ALTAIR UNITS USED View Licen…" at bounding box center [864, 324] width 1343 height 480
click at [1143, 199] on div "AU Enterprise Suite Expires on [DATE] UTC 30 of 92 ALTAIR UNITS USED View Licen…" at bounding box center [864, 324] width 1343 height 480
click at [1176, 205] on div "AU Enterprise Suite Expires on [DATE] UTC 30 of 92 ALTAIR UNITS USED View Licen…" at bounding box center [864, 324] width 1343 height 480
click at [1184, 119] on div "AU Enterprise Suite Expires on [DATE] UTC 30 of 92 ALTAIR UNITS USED View Licen…" at bounding box center [864, 324] width 1343 height 480
click at [991, 585] on div "Contact Sales AU Enterprise Suite Expires on July 20, 2026 UTC 30 of 92 ALTAIR …" at bounding box center [864, 359] width 1343 height 651
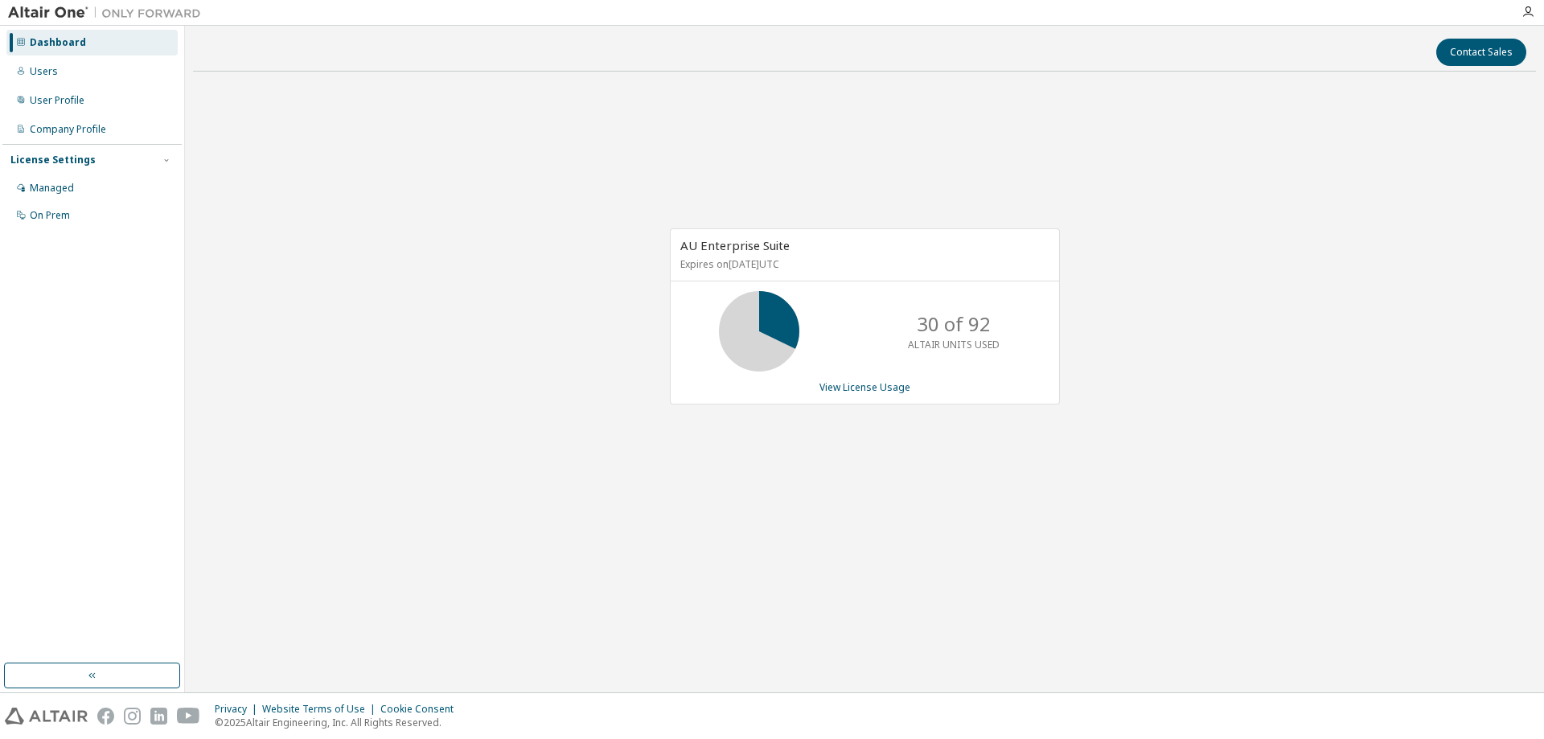
drag, startPoint x: 1082, startPoint y: 110, endPoint x: 1097, endPoint y: 93, distance: 22.2
click at [1088, 104] on div "AU Enterprise Suite Expires on [DATE] UTC 30 of 92 ALTAIR UNITS USED View Licen…" at bounding box center [864, 324] width 1343 height 480
